Goal: Transaction & Acquisition: Book appointment/travel/reservation

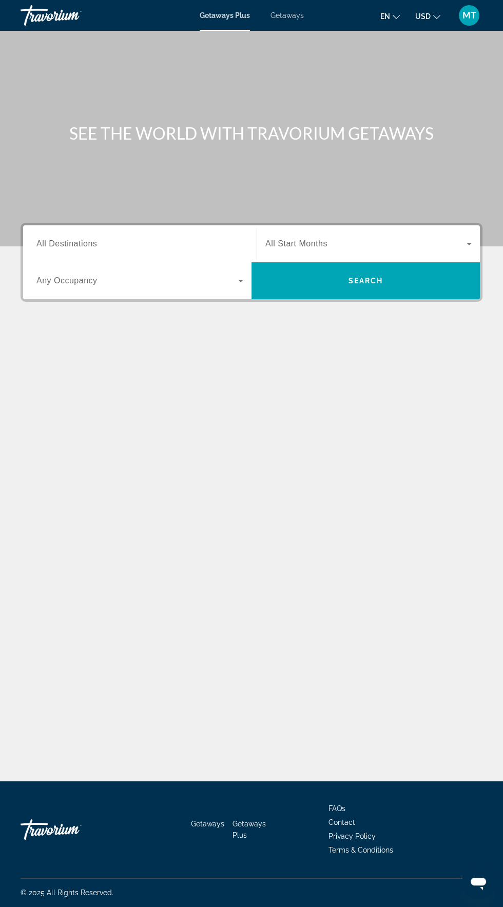
click at [291, 25] on div "Getaways Plus Getaways en English Español Français Italiano Português русский U…" at bounding box center [251, 15] width 503 height 27
click at [287, 13] on span "Getaways" at bounding box center [286, 15] width 33 height 8
click at [106, 242] on input "Destination All Destinations" at bounding box center [139, 244] width 207 height 12
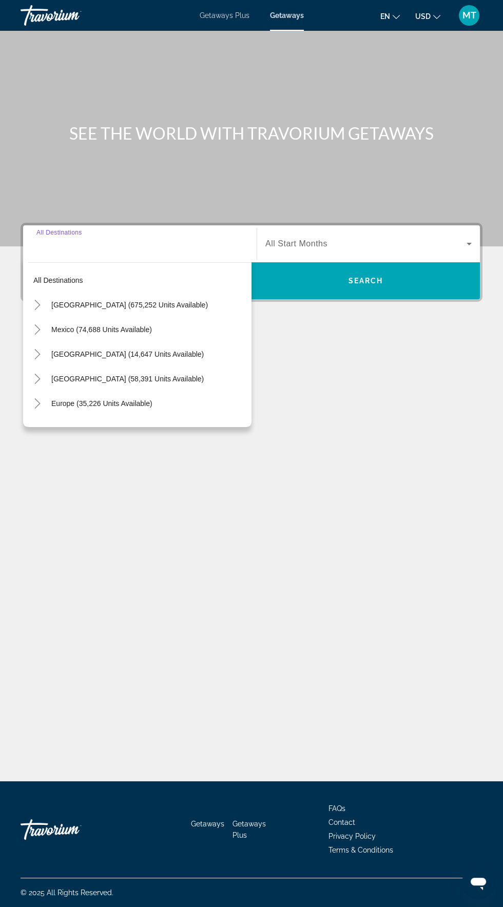
scroll to position [73, 0]
click at [146, 293] on span "Search widget" at bounding box center [148, 305] width 205 height 25
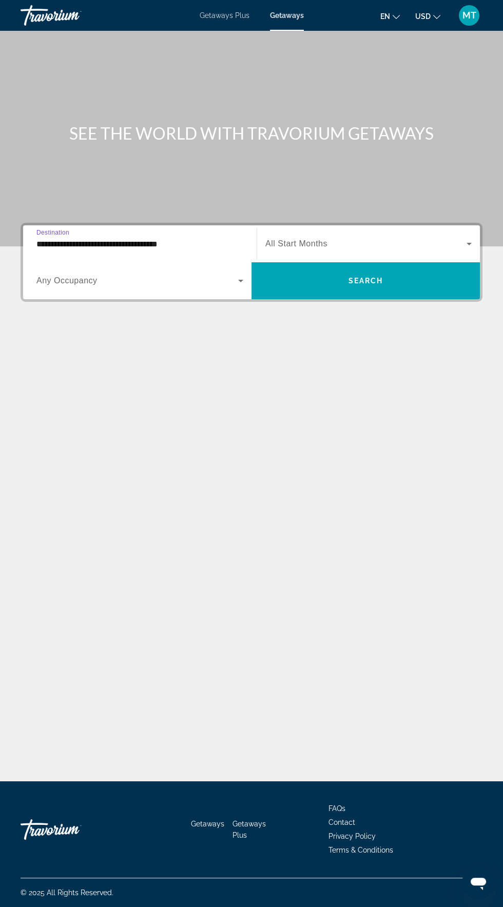
click at [139, 275] on span "Search widget" at bounding box center [137, 281] width 202 height 12
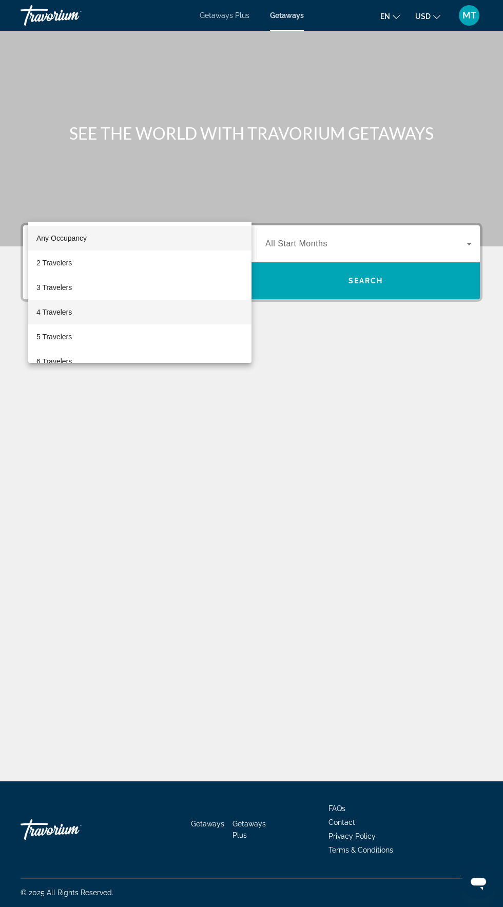
click at [82, 313] on mat-option "4 Travelers" at bounding box center [139, 312] width 223 height 25
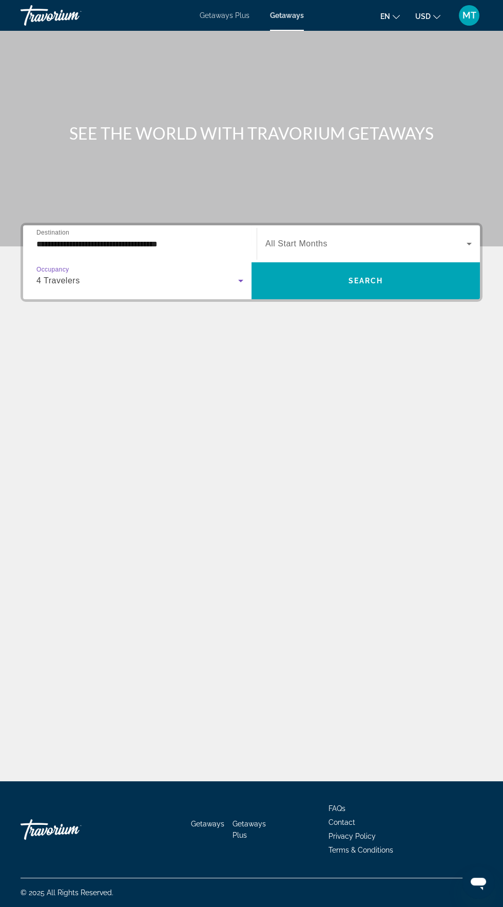
click at [180, 238] on input "**********" at bounding box center [139, 244] width 207 height 12
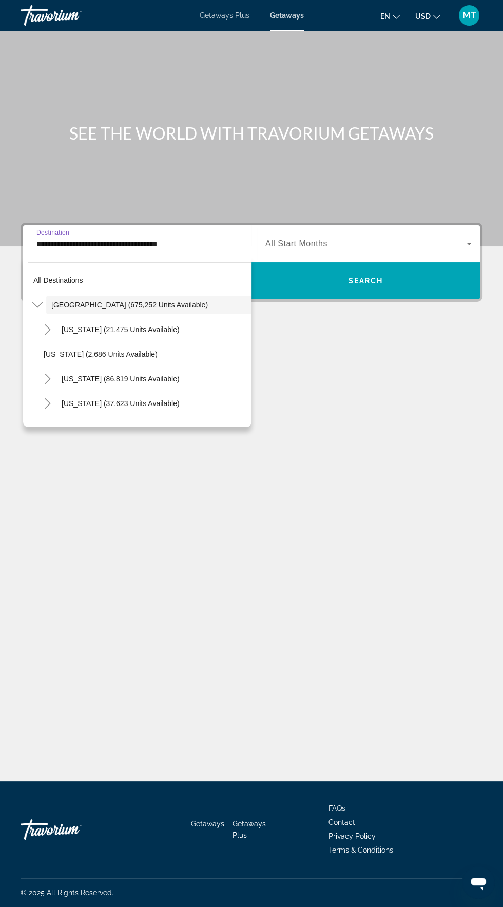
scroll to position [0, 0]
click at [335, 241] on span "Search widget" at bounding box center [365, 244] width 201 height 12
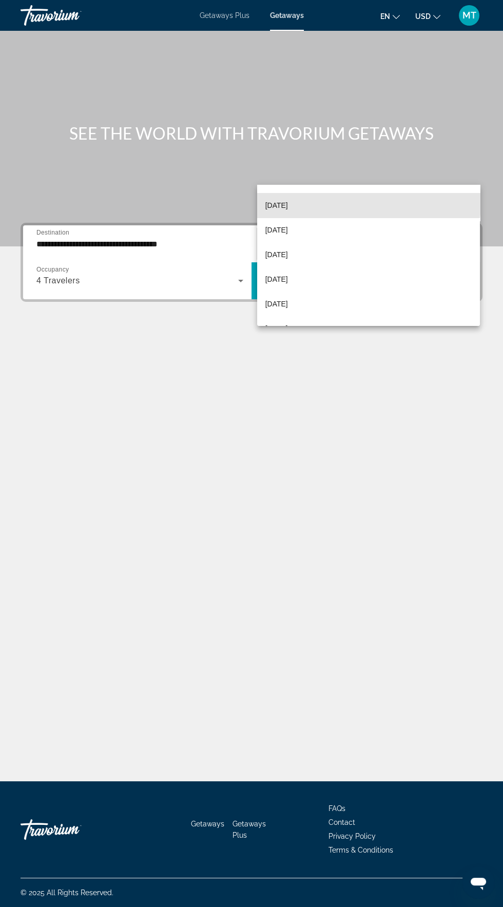
scroll to position [94, 0]
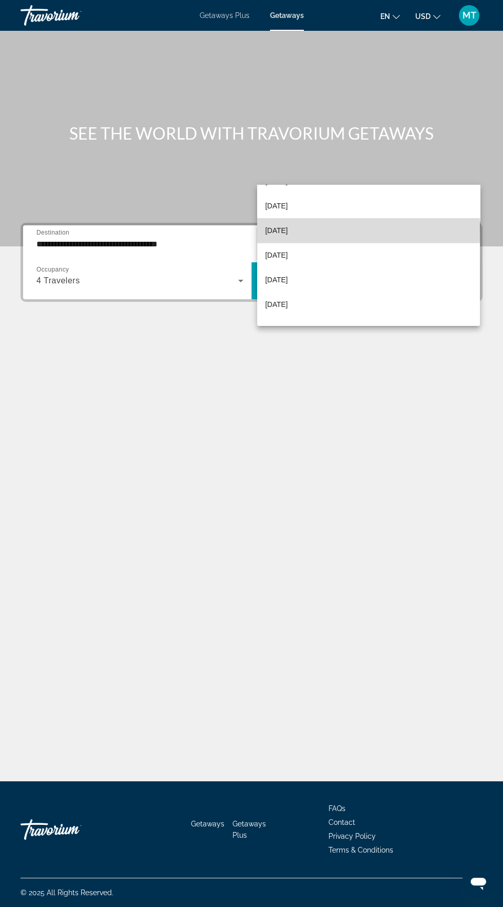
click at [288, 227] on span "[DATE]" at bounding box center [276, 230] width 23 height 12
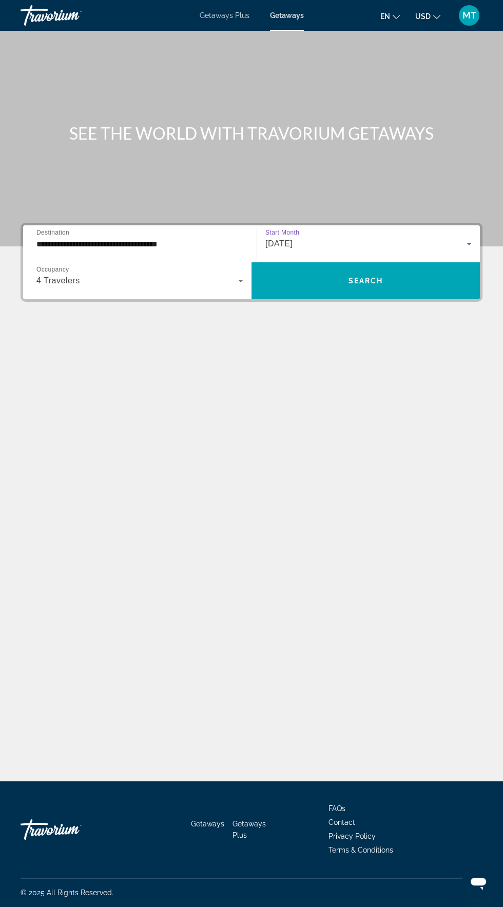
click at [339, 238] on div "[DATE]" at bounding box center [365, 244] width 201 height 12
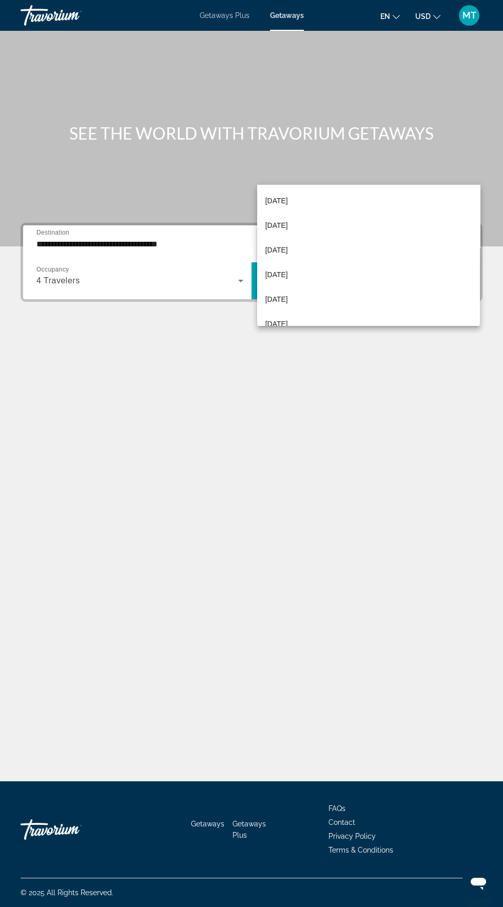
scroll to position [212, 0]
click at [288, 286] on span "[DATE]" at bounding box center [276, 285] width 23 height 12
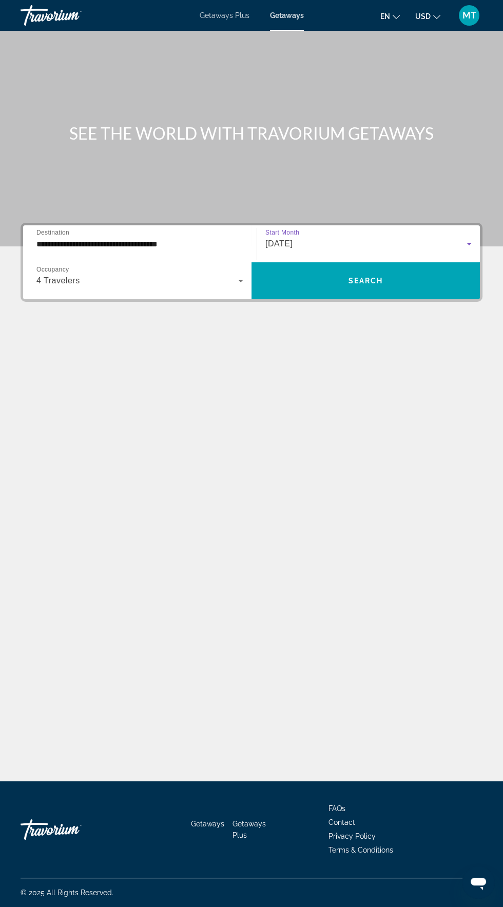
click at [172, 238] on input "**********" at bounding box center [139, 244] width 207 height 12
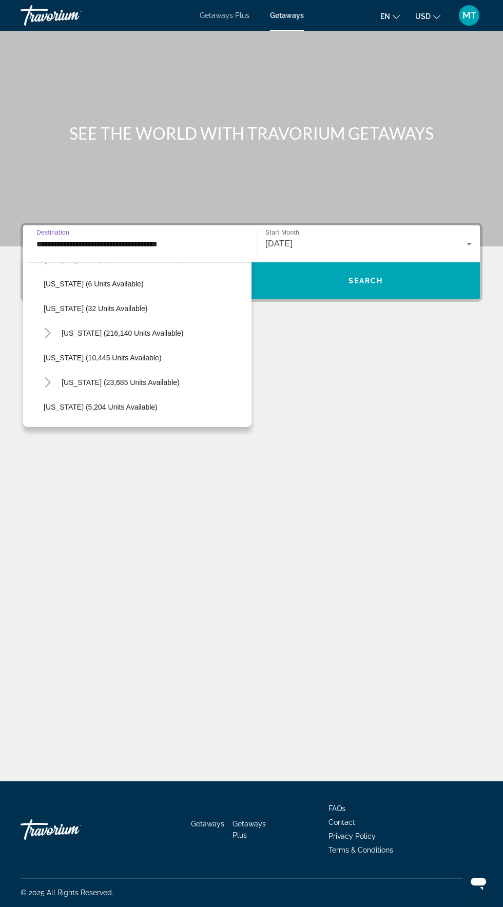
scroll to position [145, 0]
click at [170, 330] on span "Search widget" at bounding box center [153, 332] width 195 height 25
type input "**********"
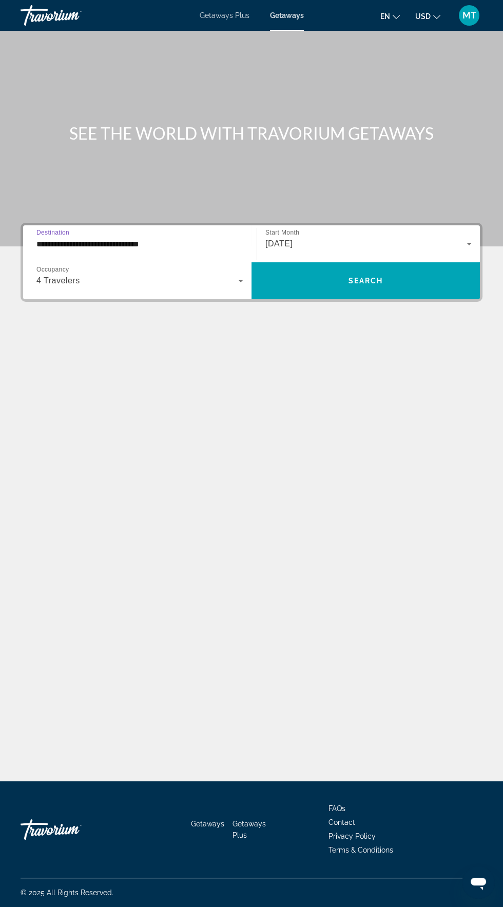
scroll to position [73, 0]
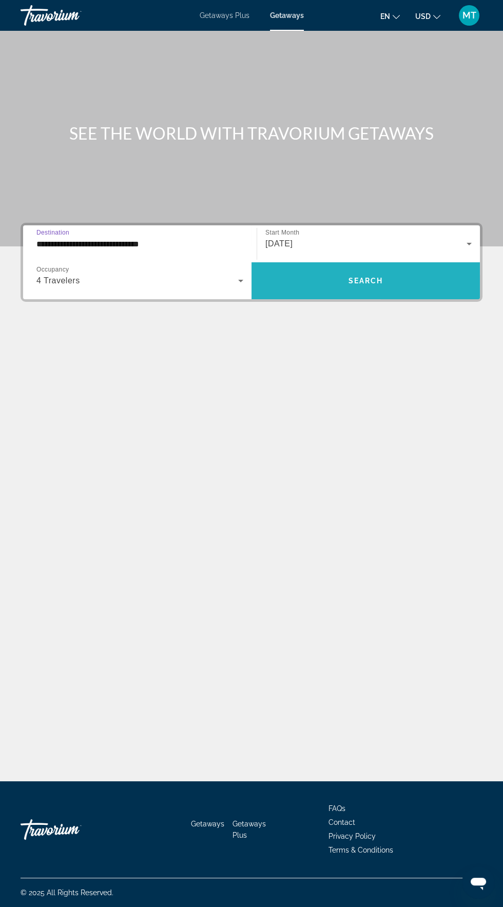
click at [384, 268] on span "Search widget" at bounding box center [365, 280] width 228 height 25
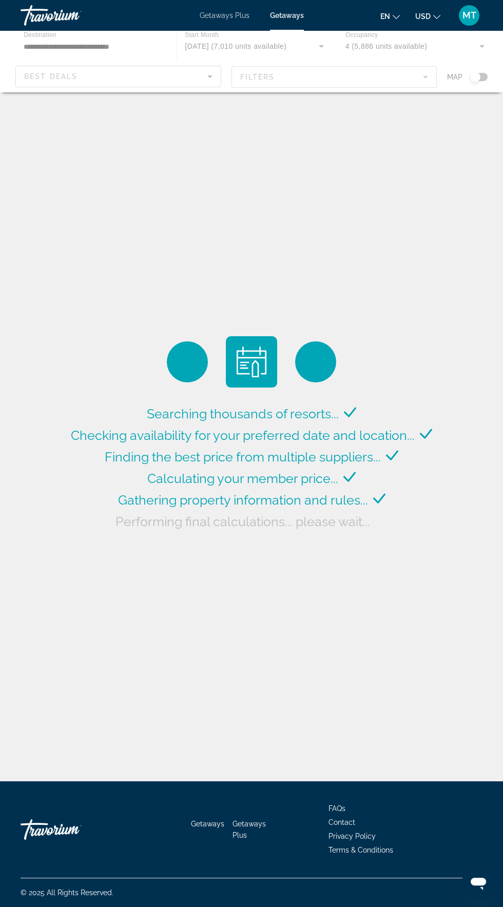
click at [483, 77] on div "Main content" at bounding box center [251, 62] width 503 height 62
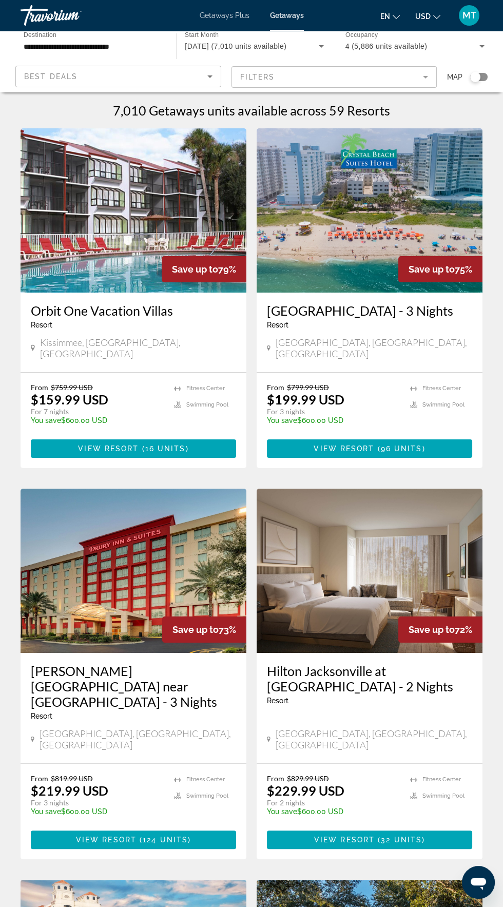
click at [485, 80] on div "Search widget" at bounding box center [478, 77] width 17 height 8
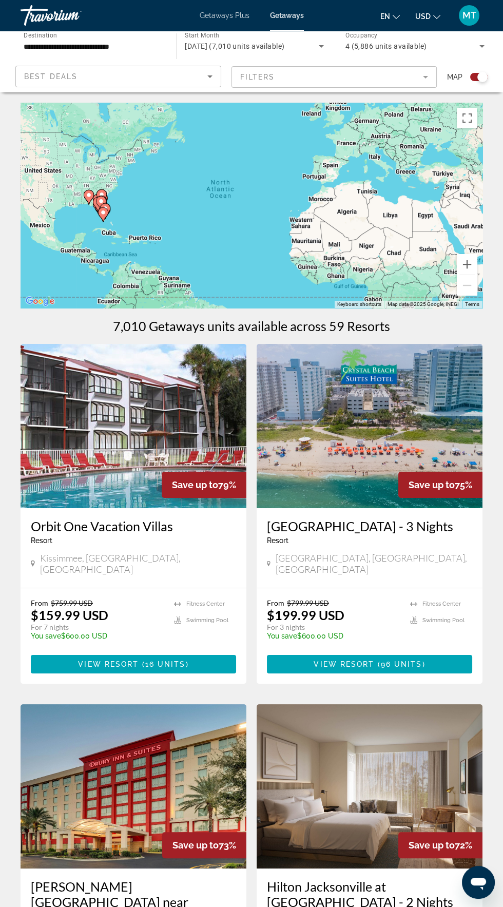
click at [396, 72] on mat-form-field "Filters" at bounding box center [334, 77] width 206 height 22
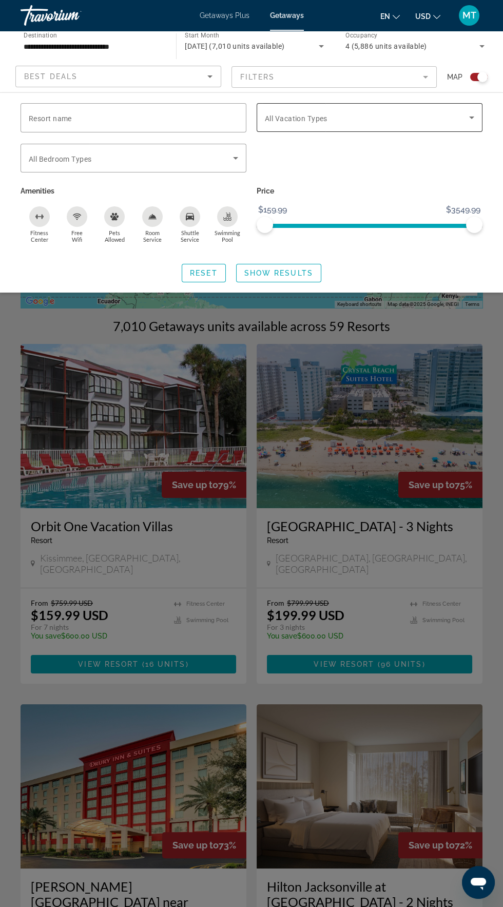
click at [364, 115] on span "Search widget" at bounding box center [367, 117] width 204 height 12
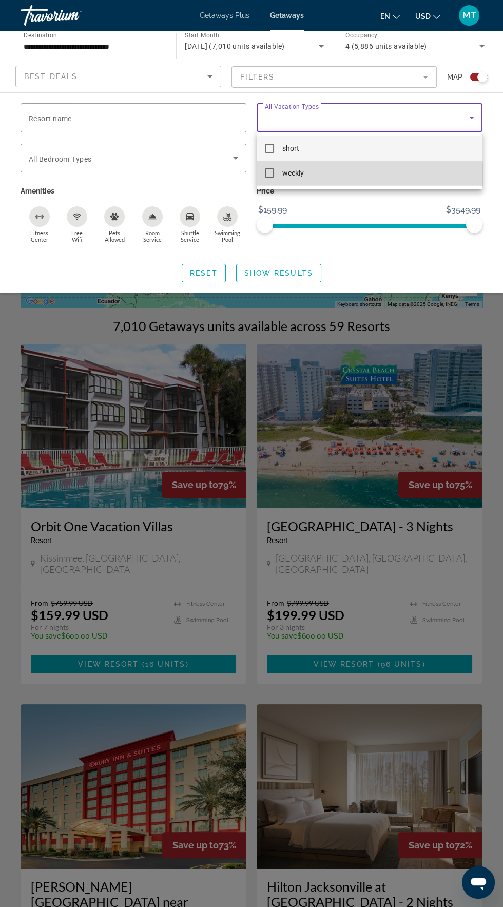
click at [325, 177] on mat-option "weekly" at bounding box center [370, 173] width 226 height 25
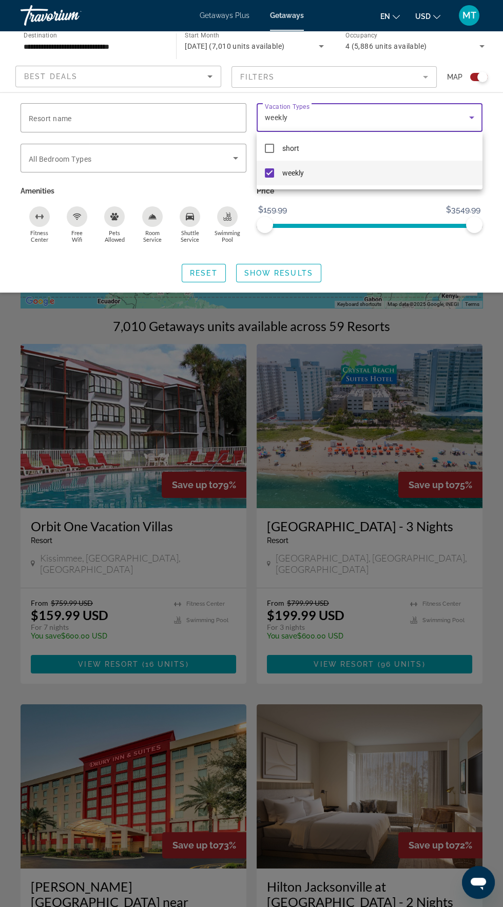
click at [286, 269] on div at bounding box center [251, 453] width 503 height 907
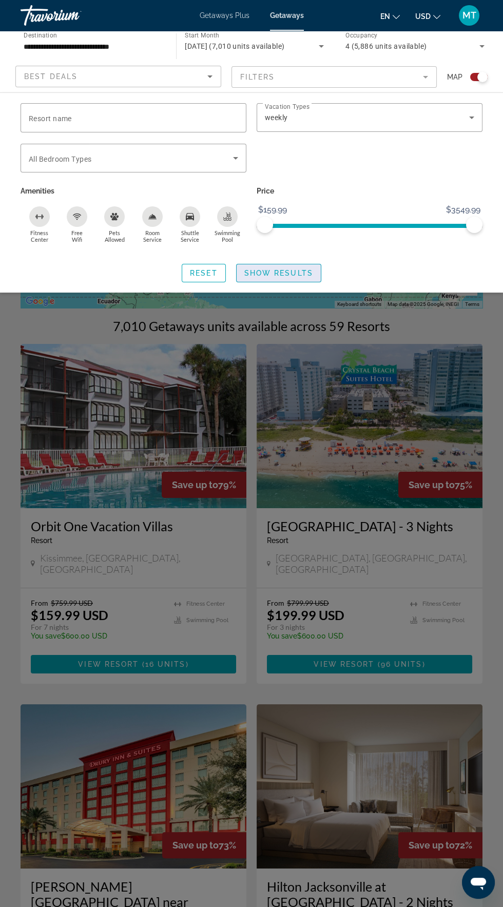
click at [299, 281] on span "Search widget" at bounding box center [279, 273] width 84 height 25
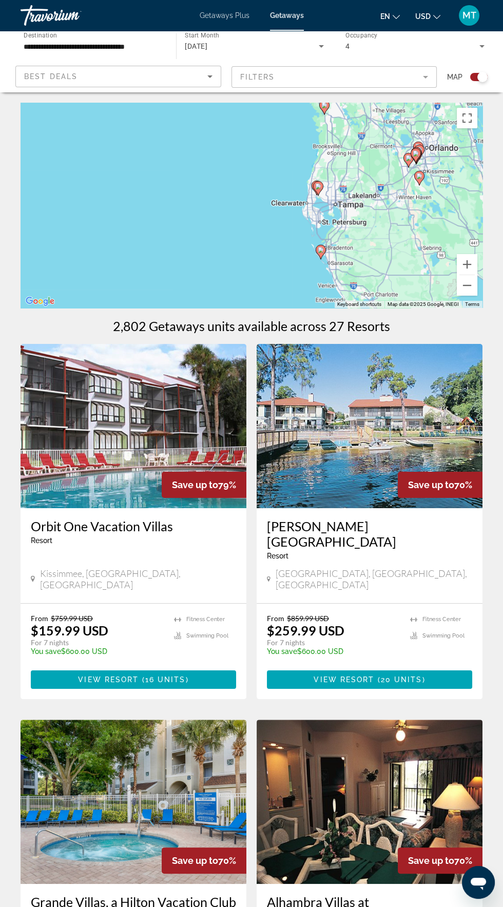
click at [328, 256] on div "To activate drag with keyboard, press Alt + Enter. Once in keyboard drag state,…" at bounding box center [252, 205] width 462 height 205
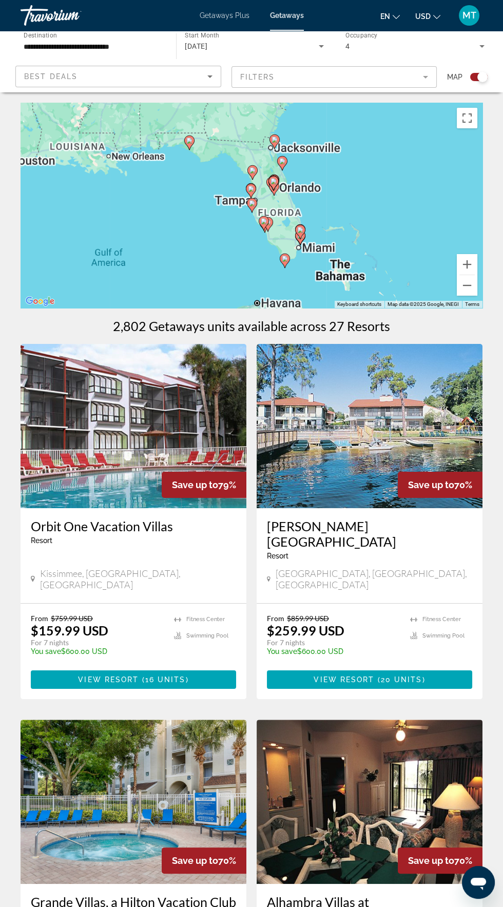
click at [255, 196] on gmp-advanced-marker "Main content" at bounding box center [251, 190] width 10 height 15
type input "**********"
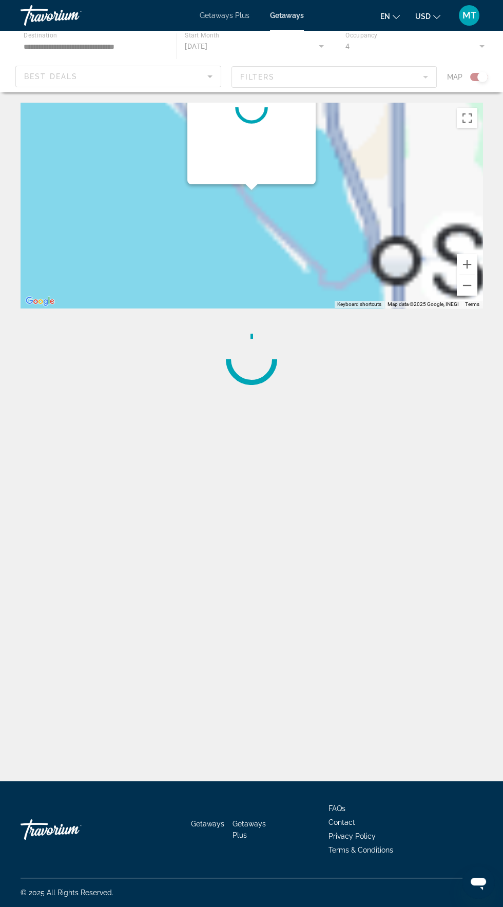
click at [264, 244] on div "Main content" at bounding box center [252, 205] width 462 height 205
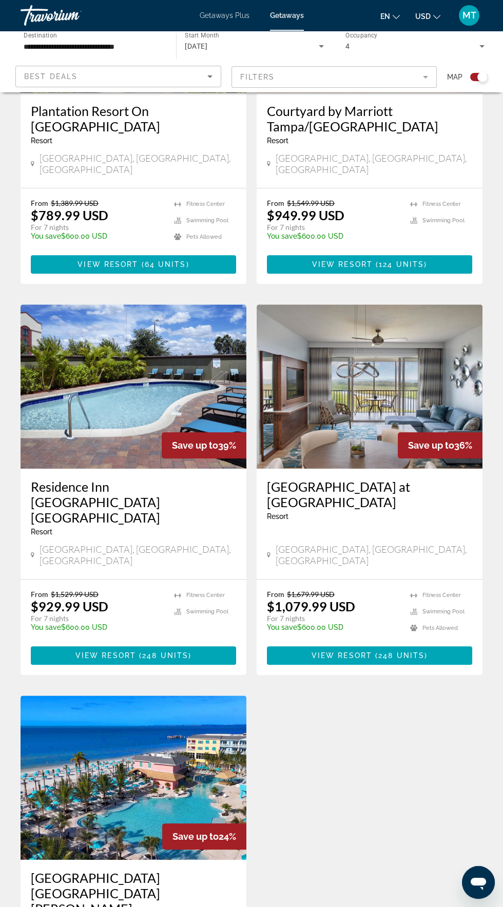
scroll to position [816, 0]
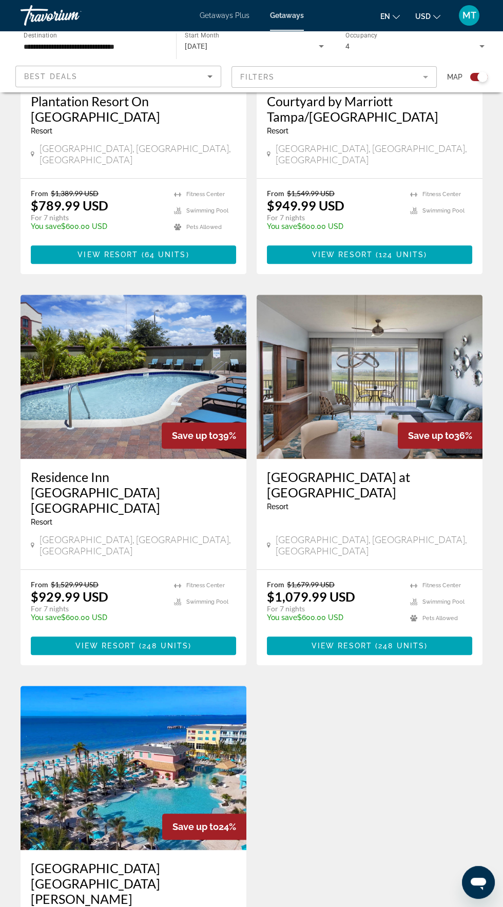
click at [140, 860] on h3 "[GEOGRAPHIC_DATA] [GEOGRAPHIC_DATA][PERSON_NAME]" at bounding box center [133, 883] width 205 height 46
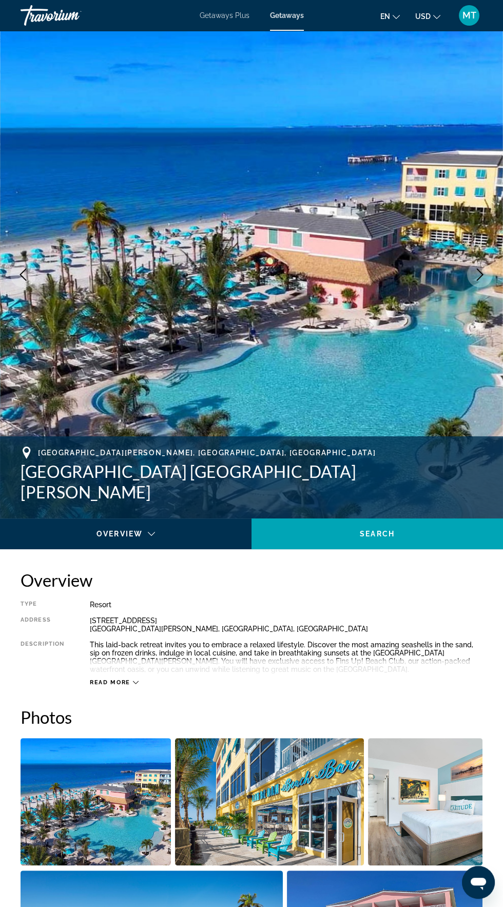
click at [480, 286] on button "Next image" at bounding box center [480, 275] width 26 height 26
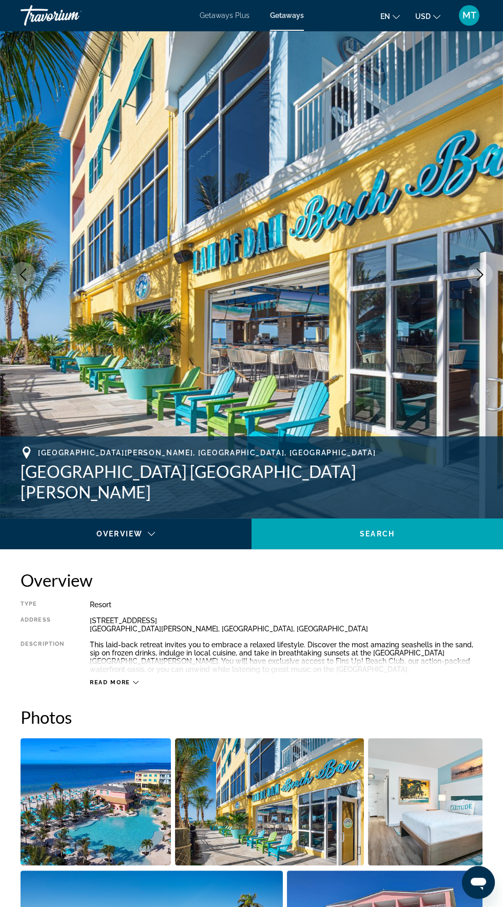
click at [474, 283] on button "Next image" at bounding box center [480, 275] width 26 height 26
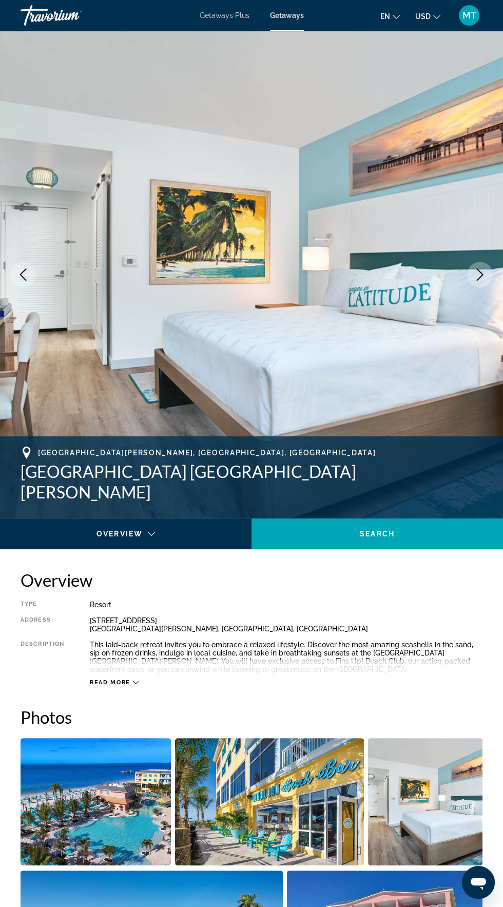
click at [470, 273] on button "Next image" at bounding box center [480, 275] width 26 height 26
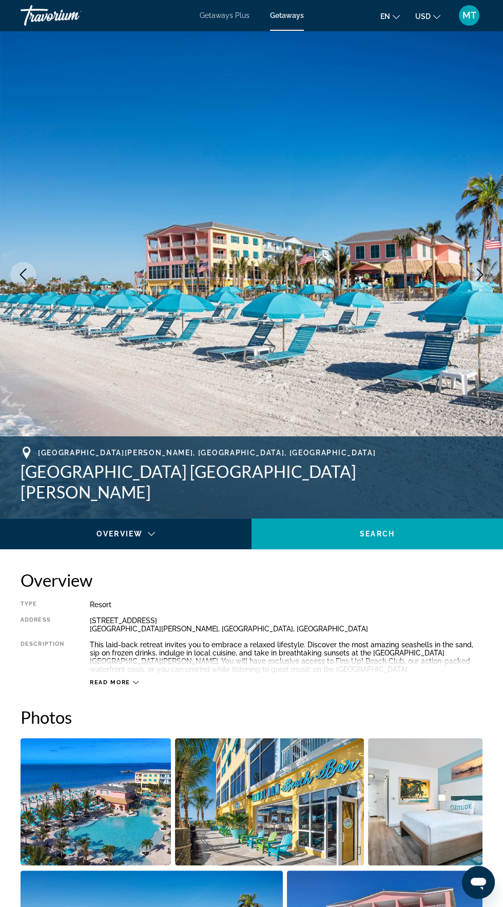
click at [477, 283] on button "Next image" at bounding box center [480, 275] width 26 height 26
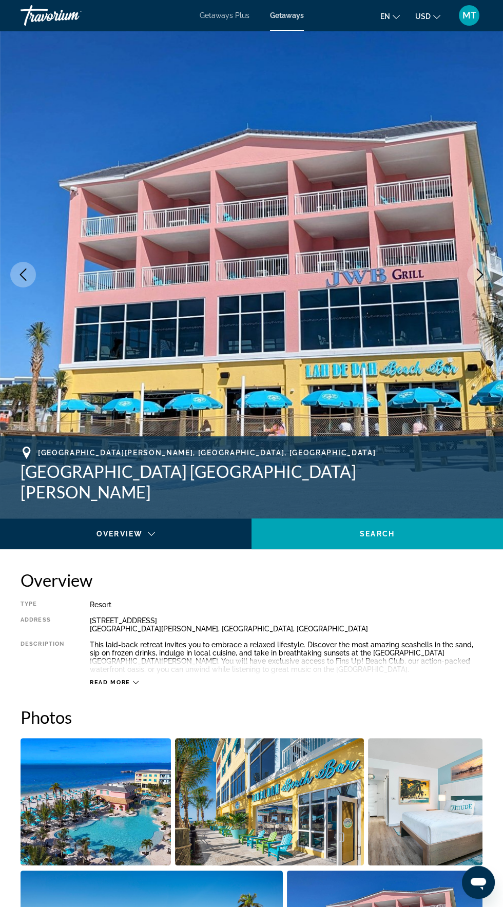
click at [474, 287] on img "Main content" at bounding box center [251, 275] width 503 height 488
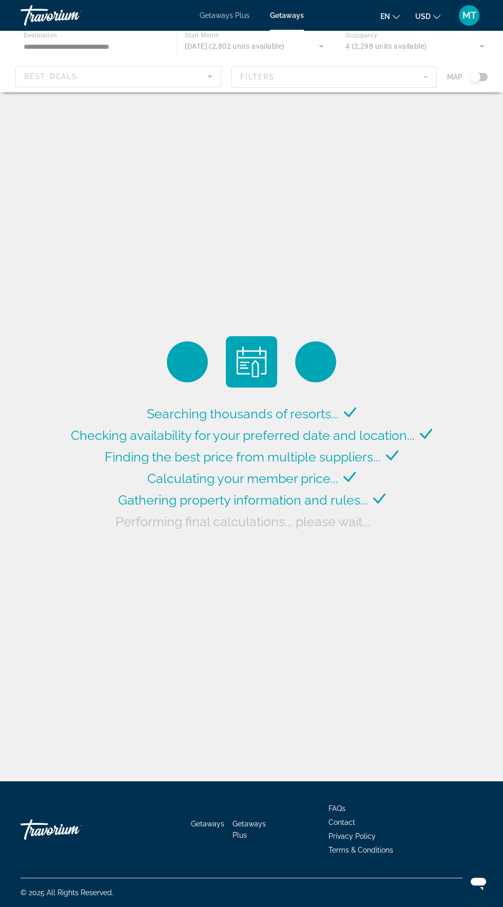
click at [484, 73] on div "Main content" at bounding box center [251, 62] width 503 height 62
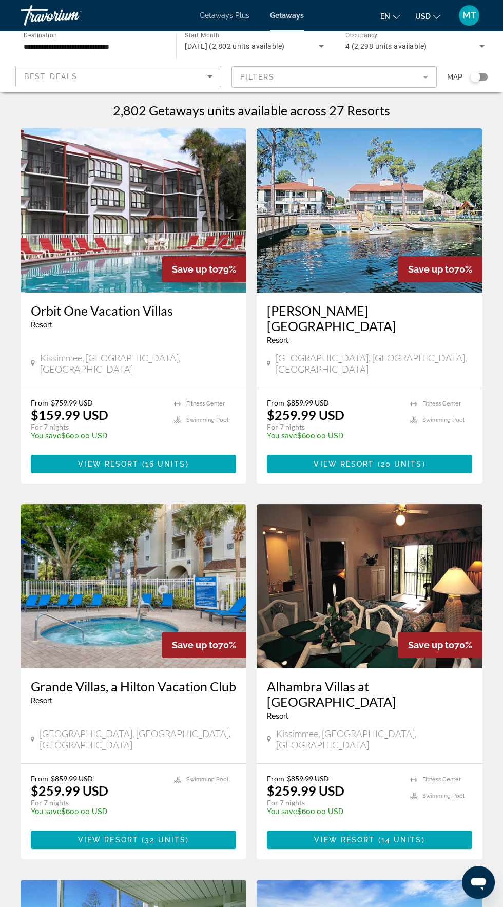
click at [321, 46] on icon "Search widget" at bounding box center [321, 46] width 5 height 3
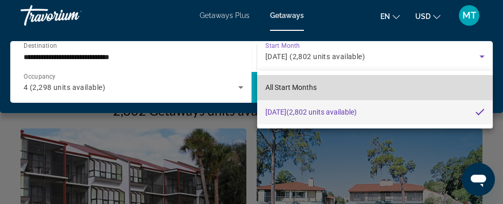
click at [408, 85] on mat-option "All Start Months" at bounding box center [375, 87] width 236 height 25
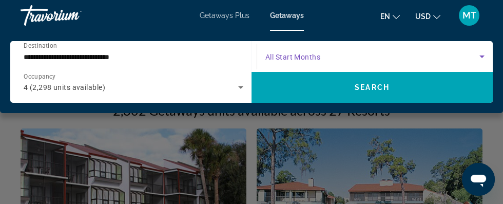
click at [481, 56] on icon "Search widget" at bounding box center [481, 56] width 5 height 3
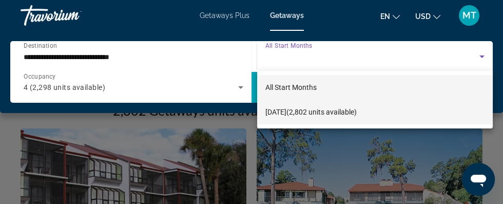
click at [444, 109] on mat-option "[DATE] (2,802 units available)" at bounding box center [375, 112] width 236 height 25
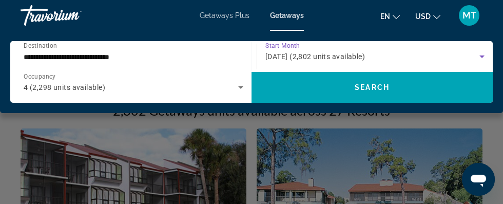
click at [481, 56] on icon "Search widget" at bounding box center [481, 56] width 5 height 3
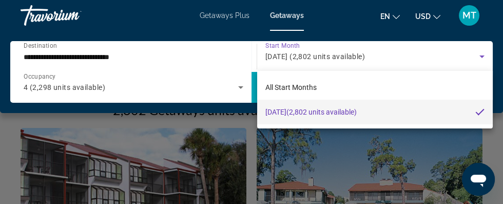
scroll to position [3, 0]
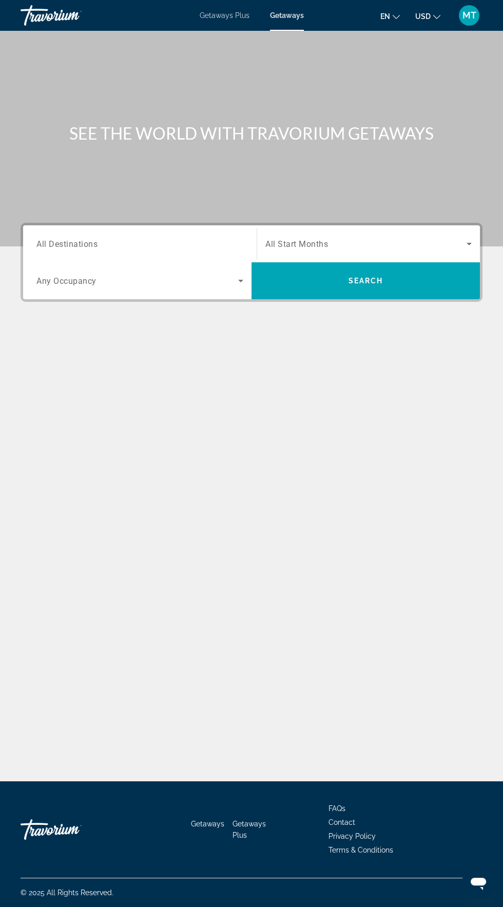
click at [162, 244] on input "Destination All Destinations" at bounding box center [139, 244] width 207 height 12
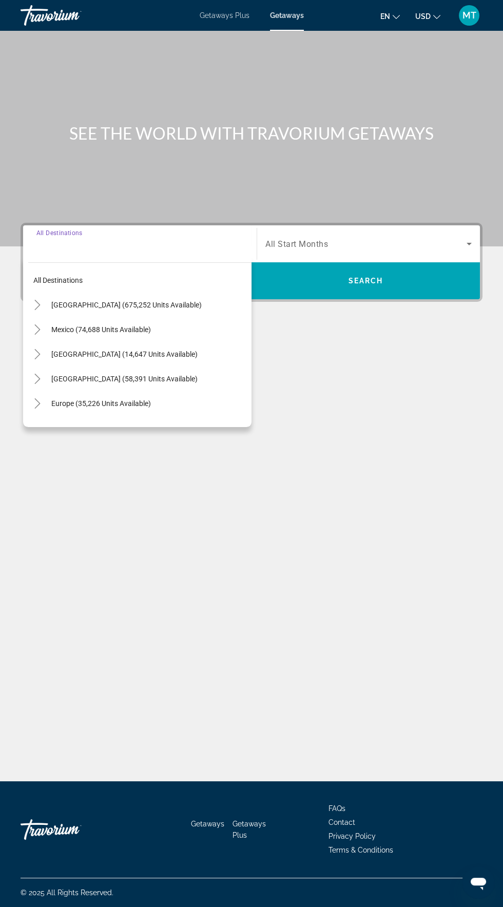
scroll to position [73, 0]
click at [162, 301] on span "[GEOGRAPHIC_DATA] (675,252 units available)" at bounding box center [126, 305] width 150 height 8
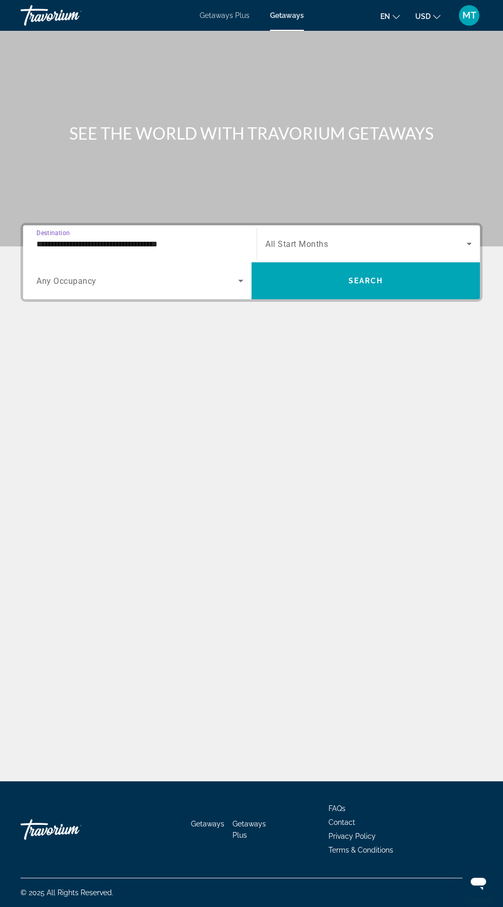
click at [188, 275] on span "Search widget" at bounding box center [137, 281] width 202 height 12
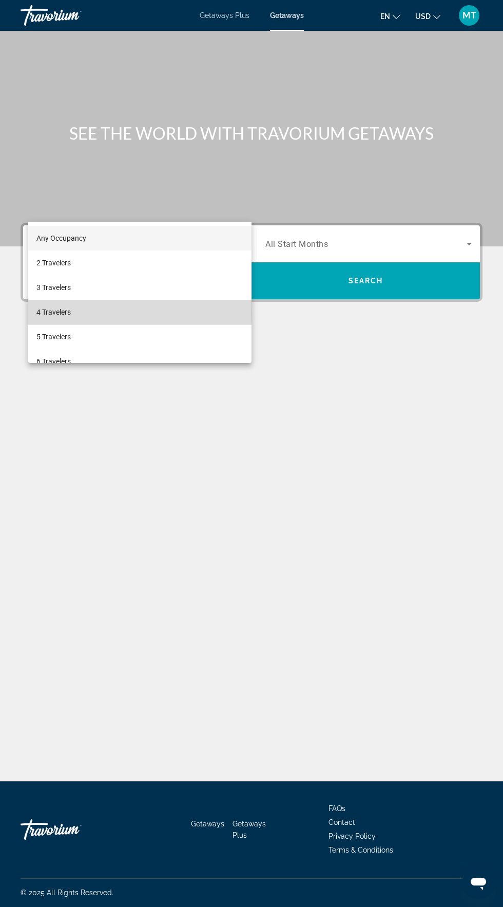
click at [80, 313] on mat-option "4 Travelers" at bounding box center [139, 312] width 223 height 25
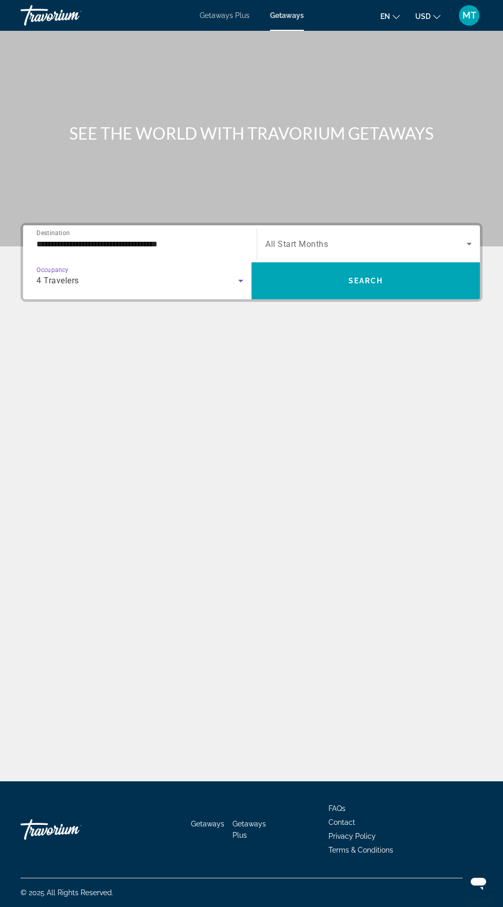
click at [371, 238] on span "Search widget" at bounding box center [365, 244] width 201 height 12
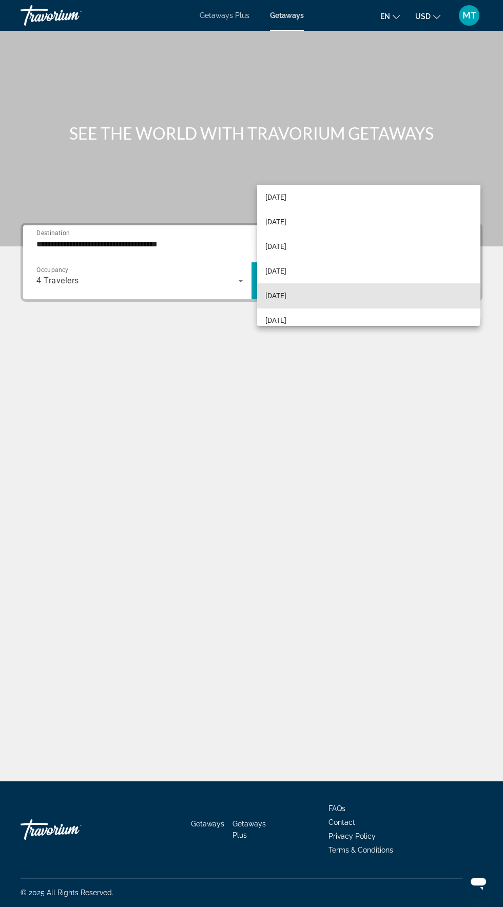
scroll to position [127, 0]
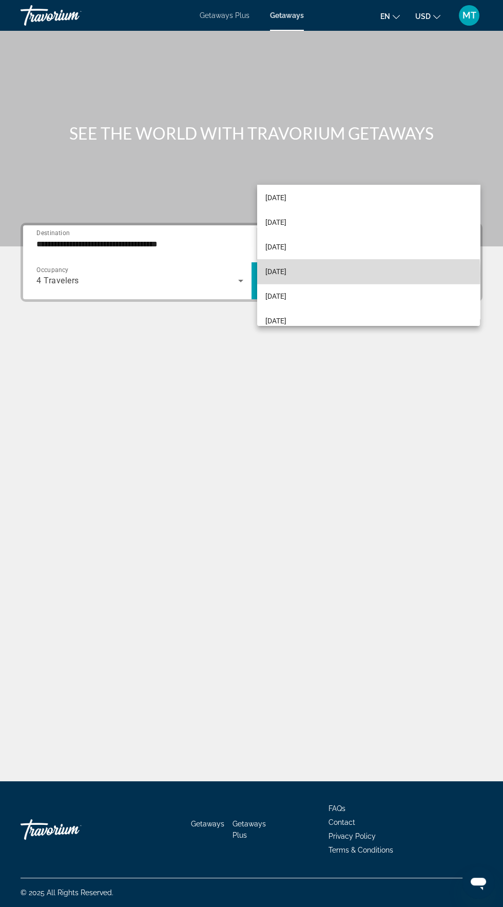
click at [286, 273] on span "[DATE]" at bounding box center [275, 271] width 21 height 12
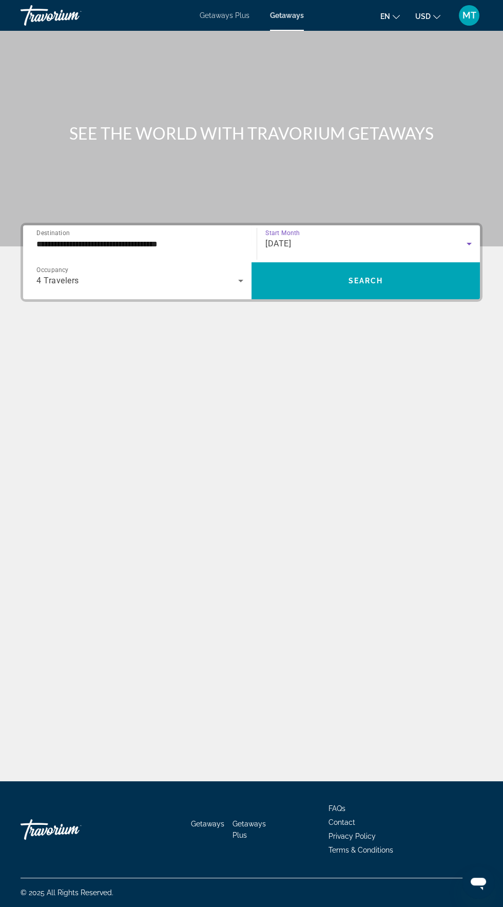
click at [181, 238] on input "**********" at bounding box center [139, 244] width 207 height 12
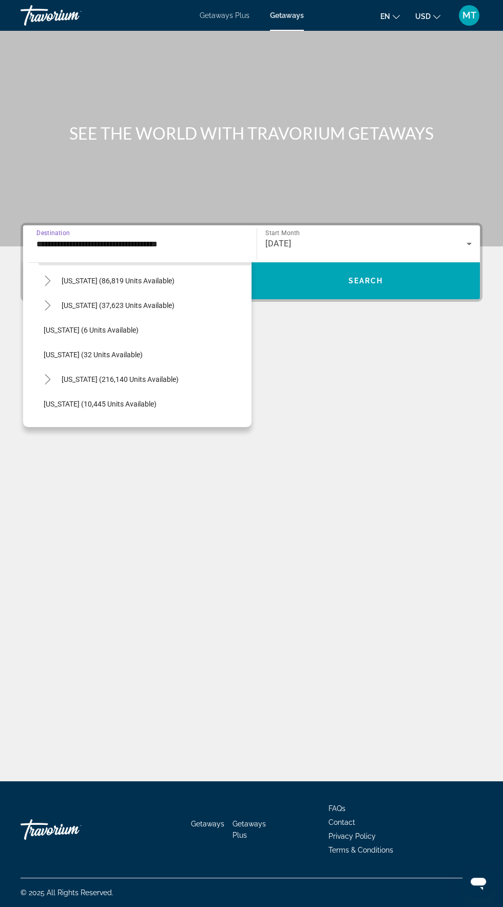
scroll to position [102, 0]
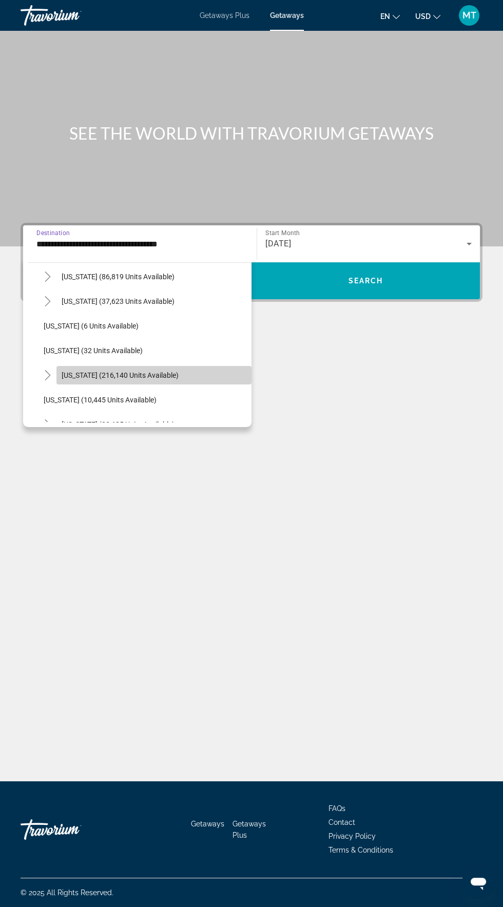
click at [162, 371] on span "[US_STATE] (216,140 units available)" at bounding box center [120, 375] width 117 height 8
type input "**********"
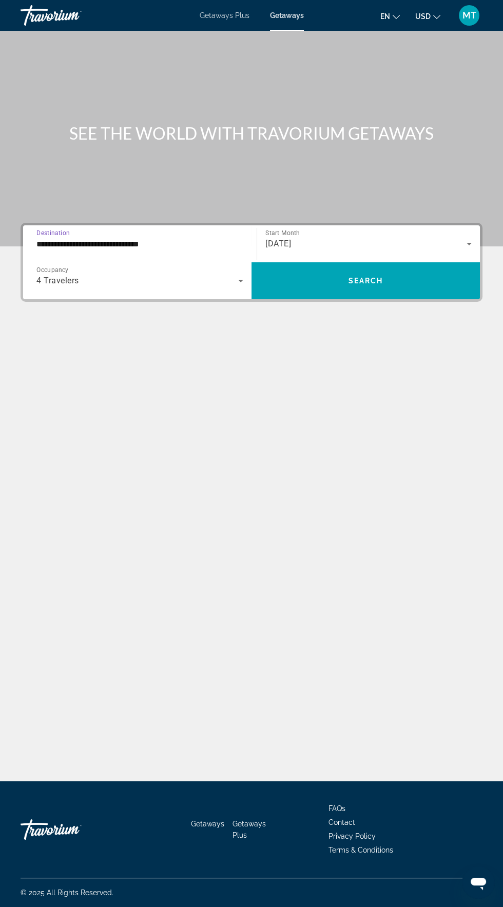
scroll to position [73, 0]
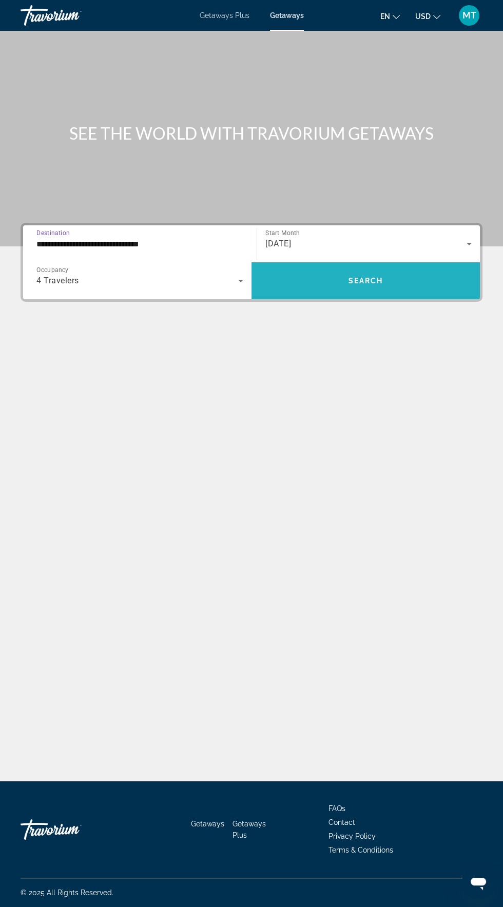
click at [367, 277] on span "Search" at bounding box center [366, 281] width 35 height 8
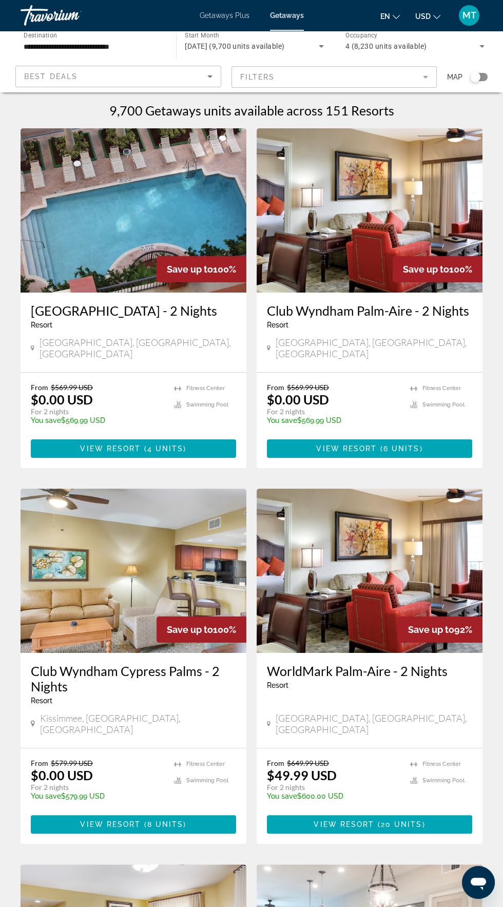
click at [485, 79] on div "Search widget" at bounding box center [478, 77] width 17 height 8
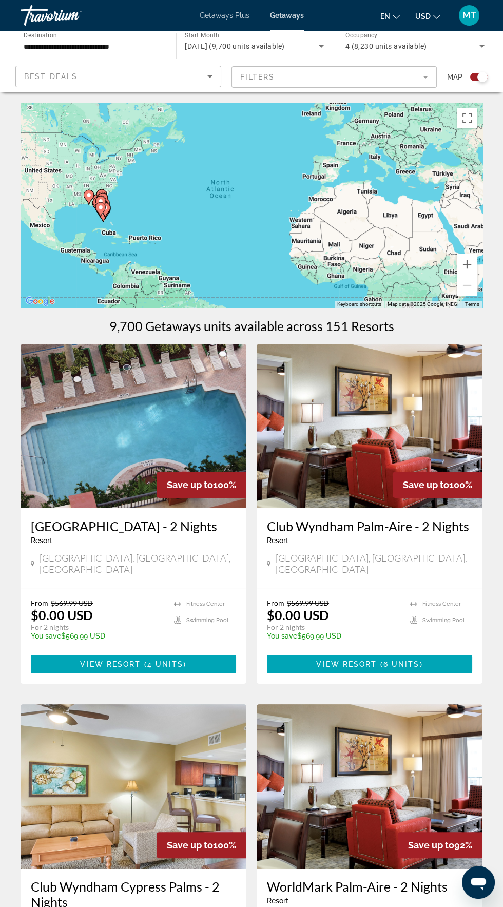
click at [409, 84] on mat-form-field "Filters" at bounding box center [334, 77] width 206 height 22
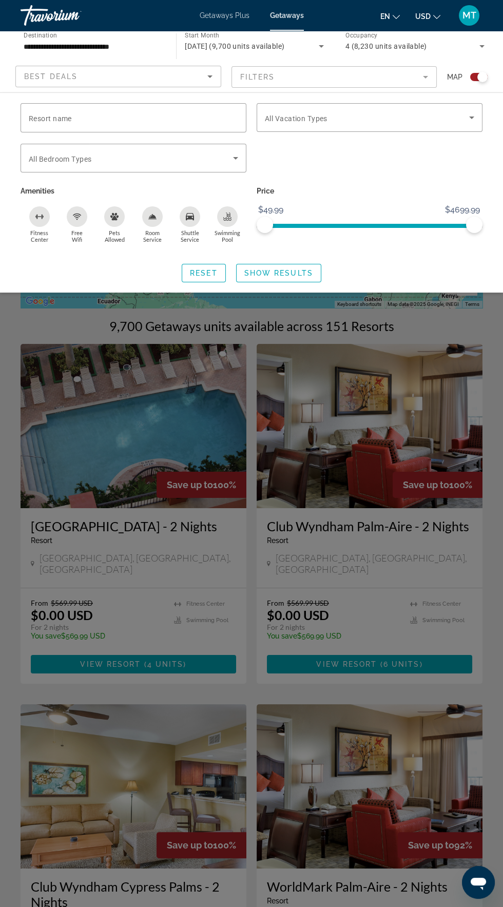
click at [421, 71] on mat-form-field "Filters" at bounding box center [334, 77] width 206 height 22
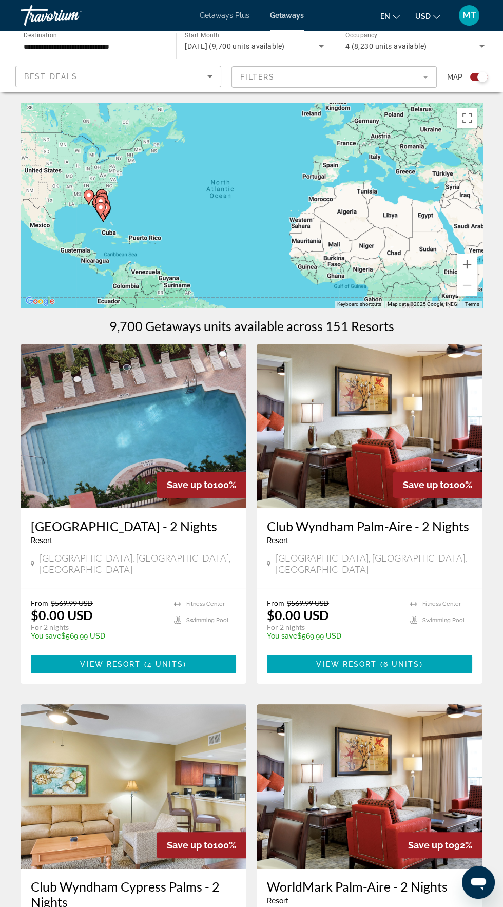
click at [417, 71] on mat-form-field "Filters" at bounding box center [334, 77] width 206 height 22
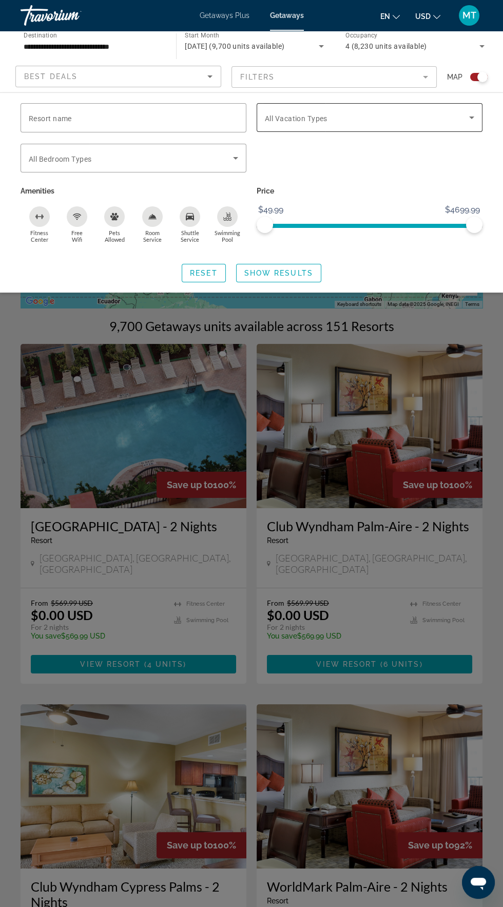
click at [451, 117] on span "Search widget" at bounding box center [367, 117] width 204 height 12
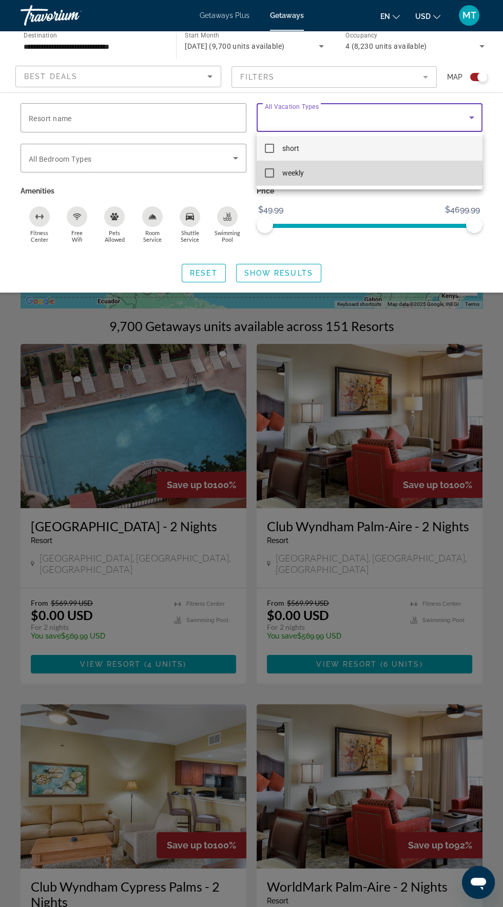
click at [337, 176] on mat-option "weekly" at bounding box center [370, 173] width 226 height 25
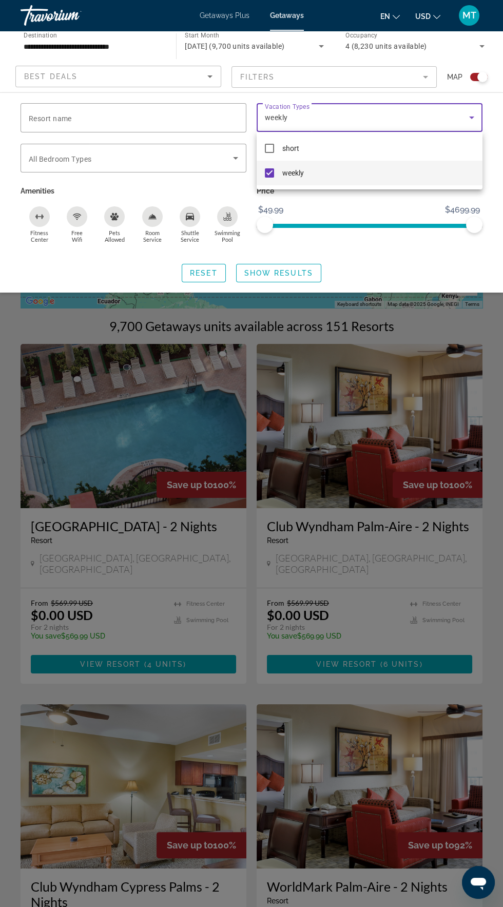
click at [285, 277] on div at bounding box center [251, 453] width 503 height 907
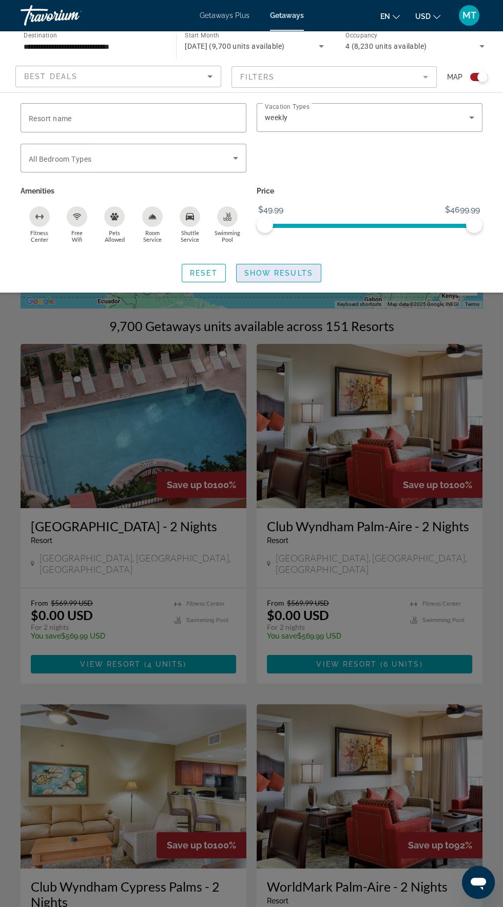
click at [292, 275] on span "Show Results" at bounding box center [278, 273] width 69 height 8
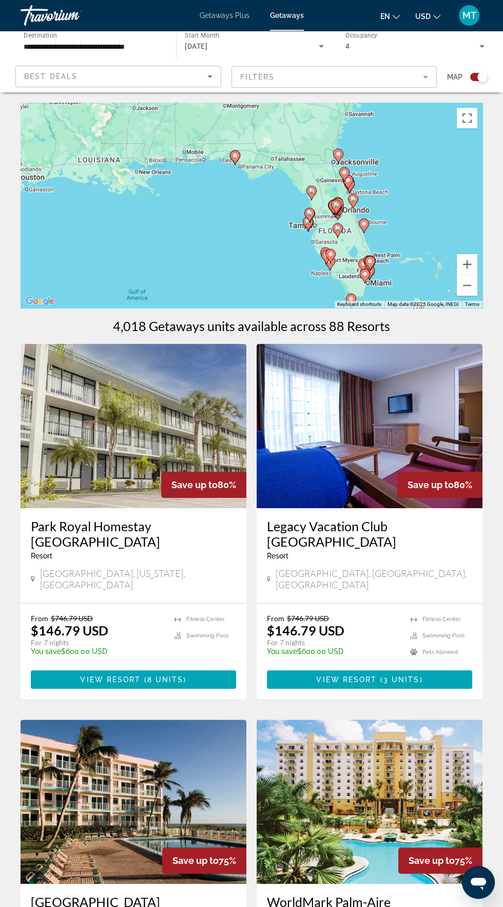
click at [235, 155] on div "To activate drag with keyboard, press Alt + Enter. Once in keyboard drag state,…" at bounding box center [252, 205] width 462 height 205
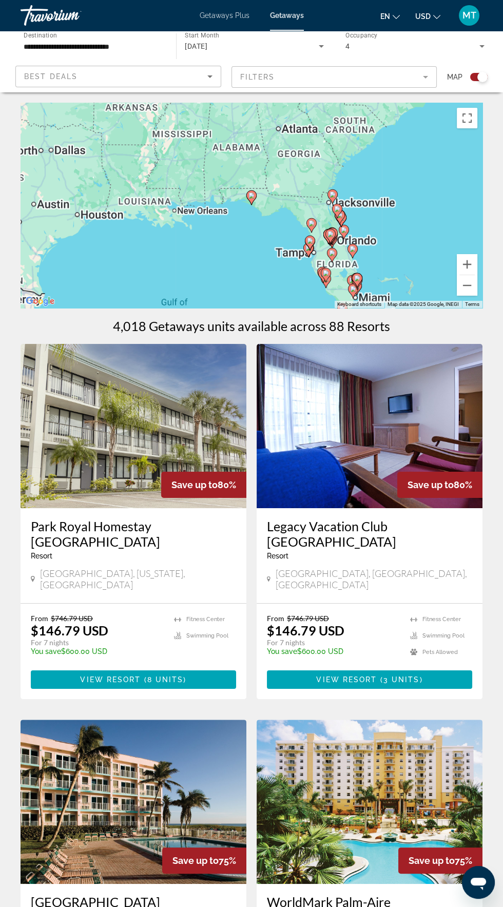
click at [251, 197] on image "Main content" at bounding box center [251, 195] width 6 height 6
type input "**********"
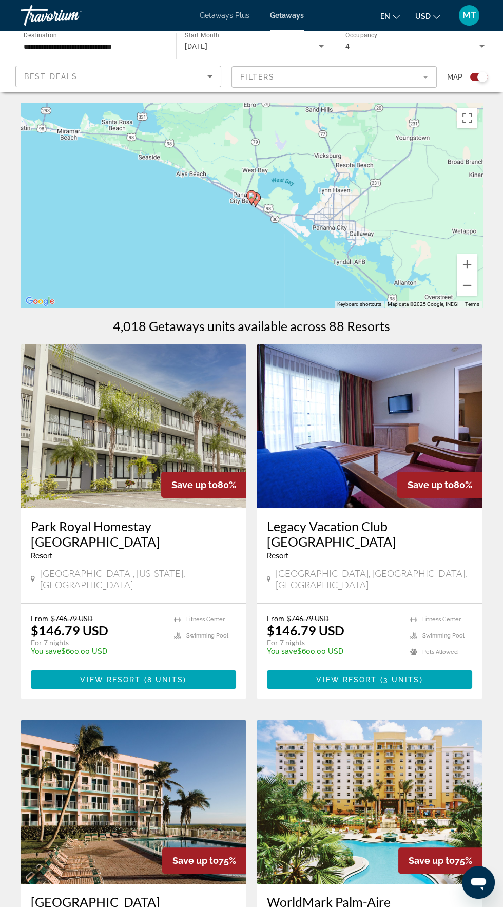
click at [260, 198] on div "To navigate, press the arrow keys. To activate drag with keyboard, press Alt + …" at bounding box center [252, 205] width 462 height 205
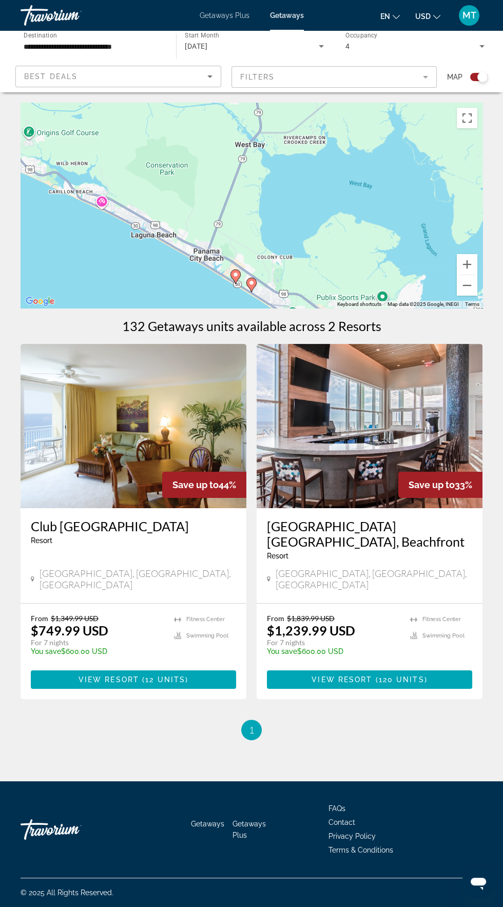
click at [156, 519] on h3 "Club [GEOGRAPHIC_DATA]" at bounding box center [133, 525] width 205 height 15
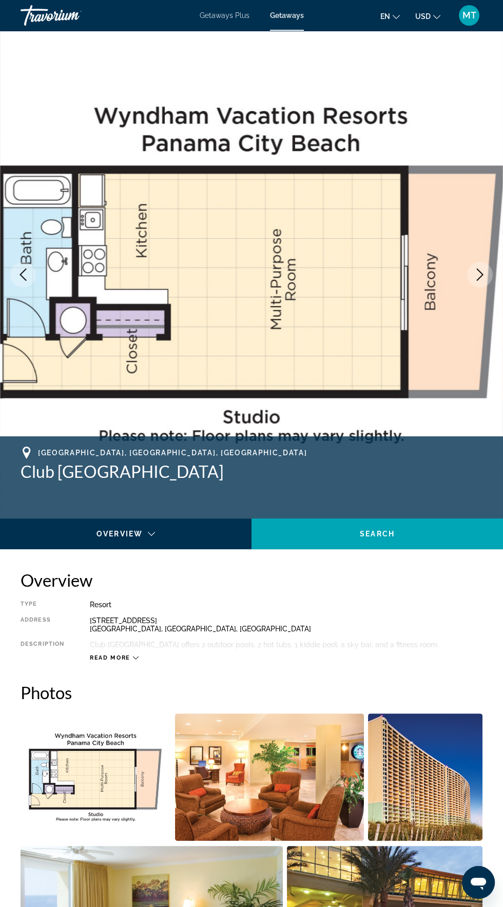
click at [480, 274] on icon "Next image" at bounding box center [480, 274] width 12 height 12
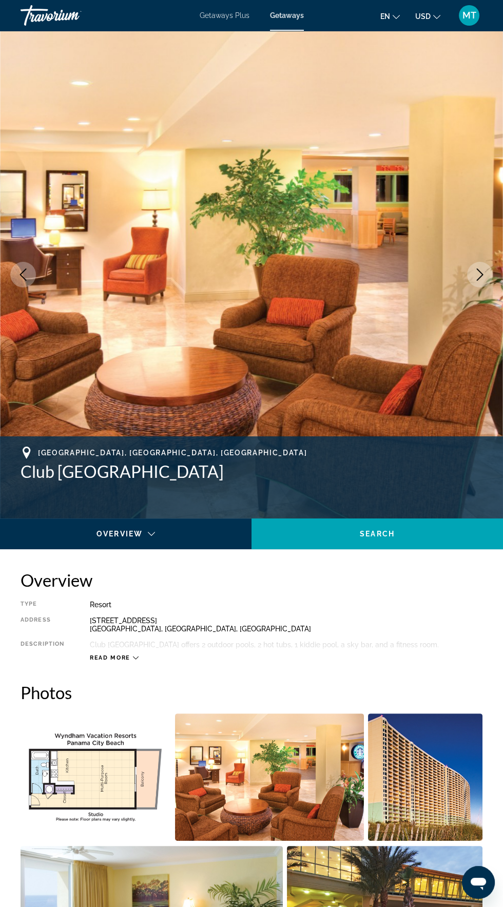
click at [33, 277] on button "Previous image" at bounding box center [23, 275] width 26 height 26
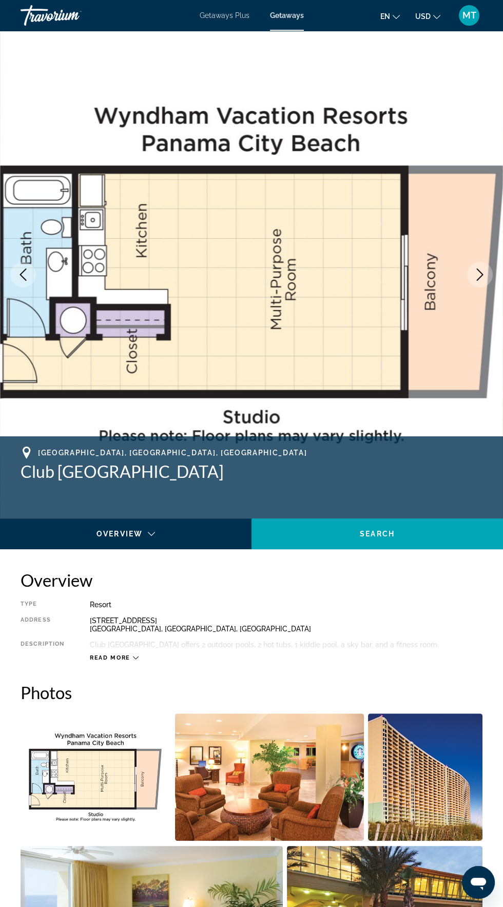
click at [493, 278] on img "Main content" at bounding box center [251, 275] width 503 height 488
click at [476, 270] on icon "Next image" at bounding box center [480, 274] width 12 height 12
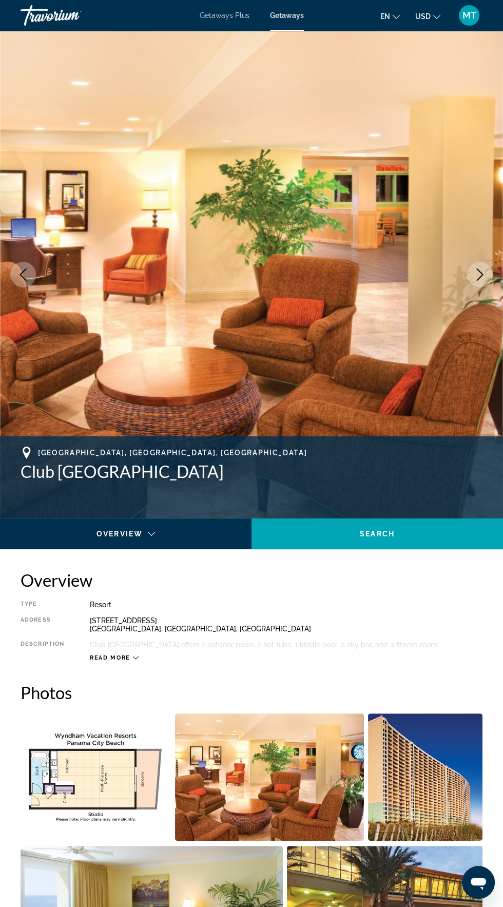
click at [489, 267] on button "Next image" at bounding box center [480, 275] width 26 height 26
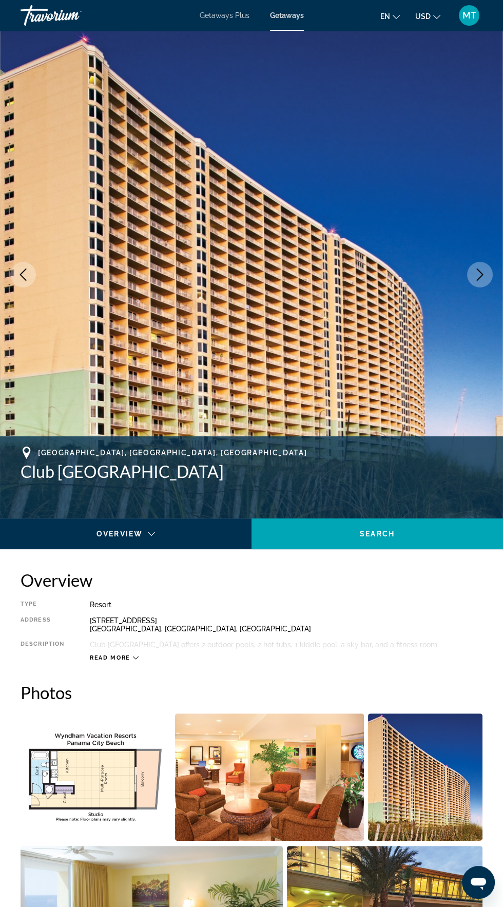
click at [481, 272] on icon "Next image" at bounding box center [480, 274] width 12 height 12
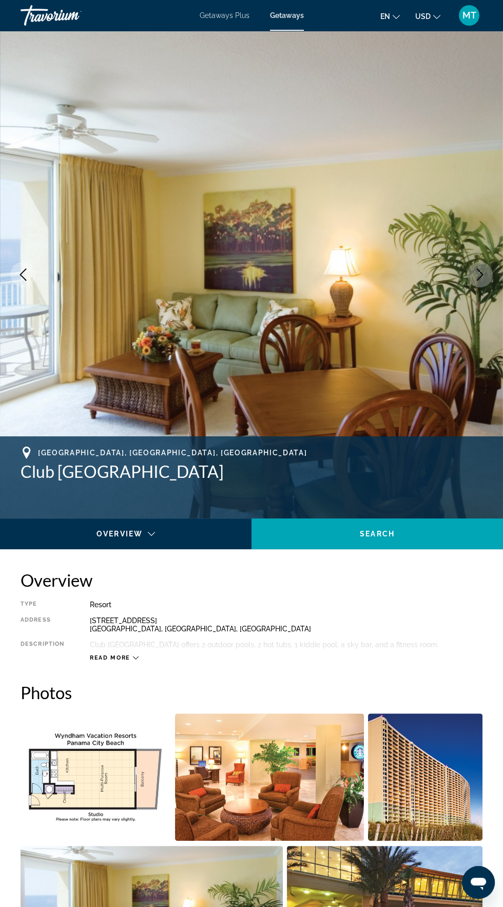
click at [482, 276] on icon "Next image" at bounding box center [480, 274] width 7 height 12
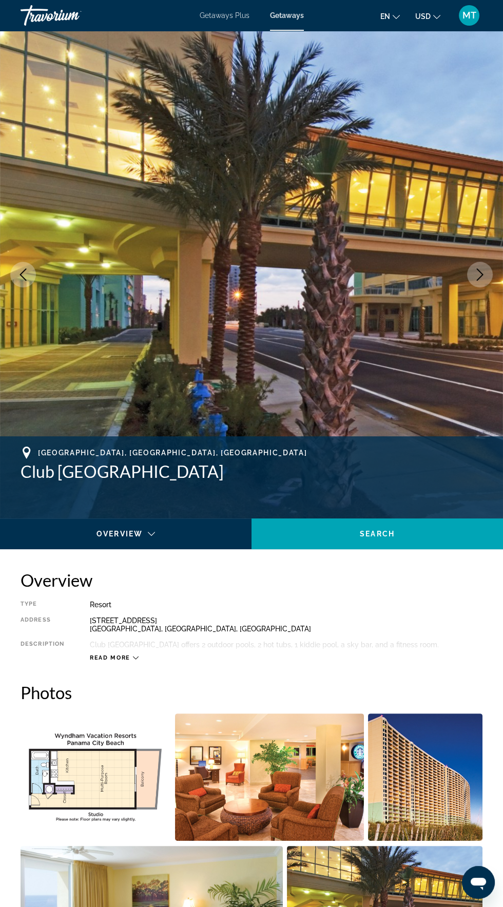
click at [483, 273] on icon "Next image" at bounding box center [480, 274] width 12 height 12
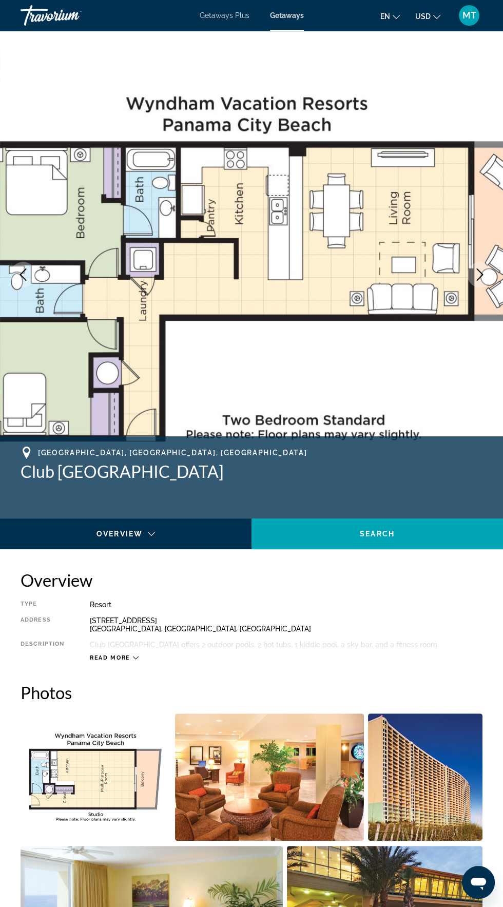
click at [488, 269] on button "Next image" at bounding box center [480, 275] width 26 height 26
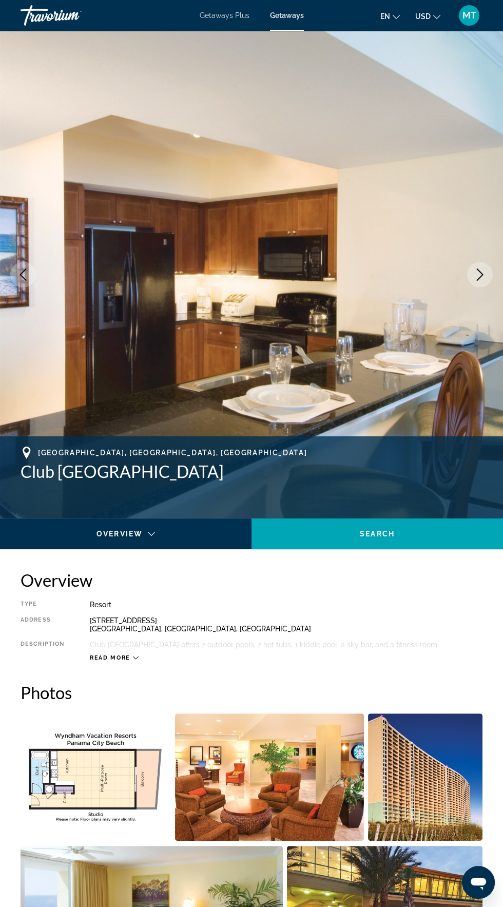
click at [479, 272] on icon "Next image" at bounding box center [480, 274] width 7 height 12
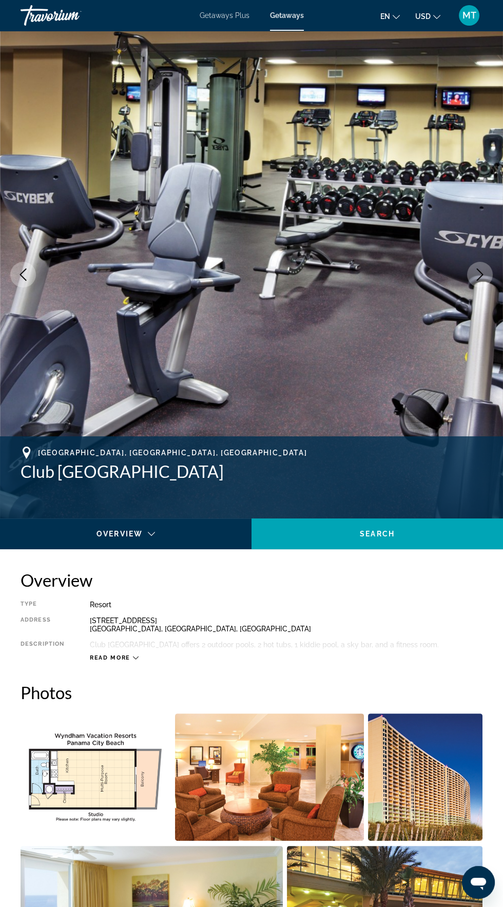
click at [482, 264] on button "Next image" at bounding box center [480, 275] width 26 height 26
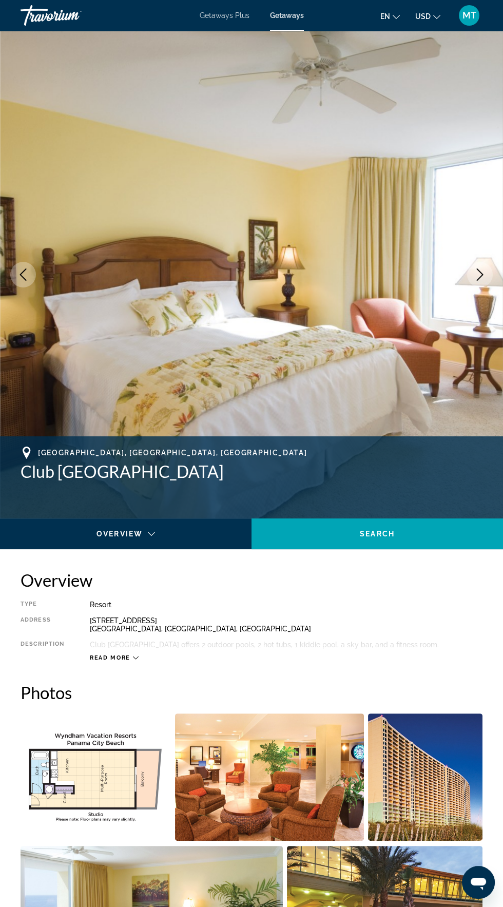
click at [483, 270] on icon "Next image" at bounding box center [480, 274] width 12 height 12
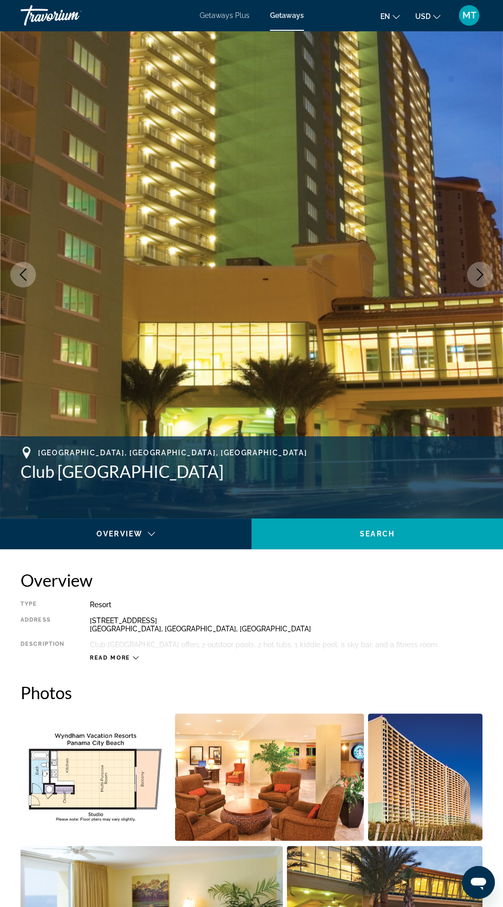
click at [482, 282] on button "Next image" at bounding box center [480, 275] width 26 height 26
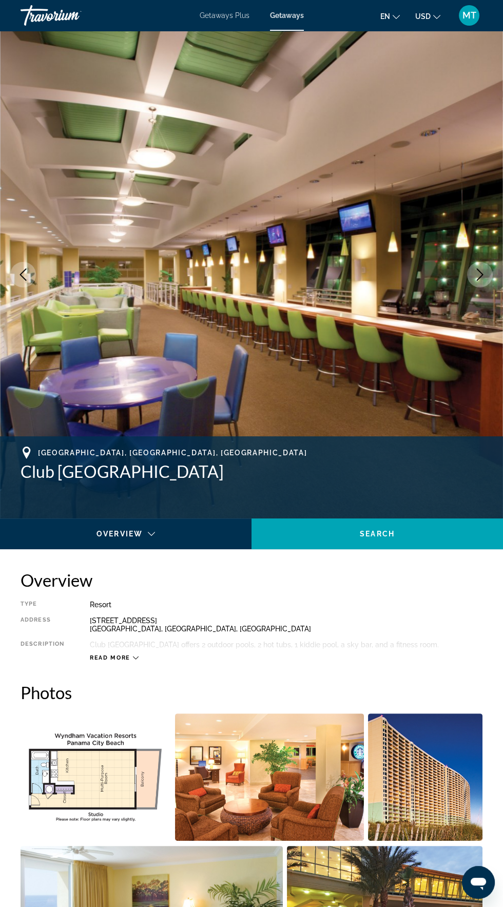
click at [478, 277] on icon "Next image" at bounding box center [480, 274] width 12 height 12
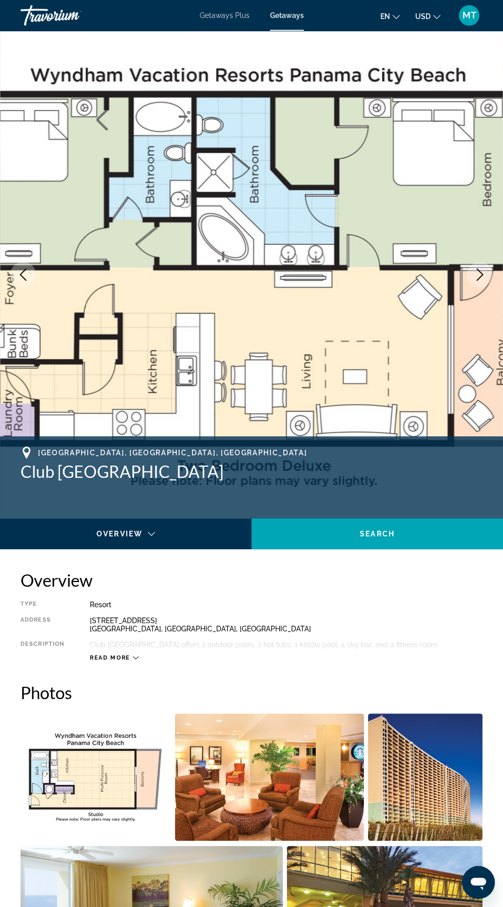
click at [482, 276] on icon "Next image" at bounding box center [480, 274] width 12 height 12
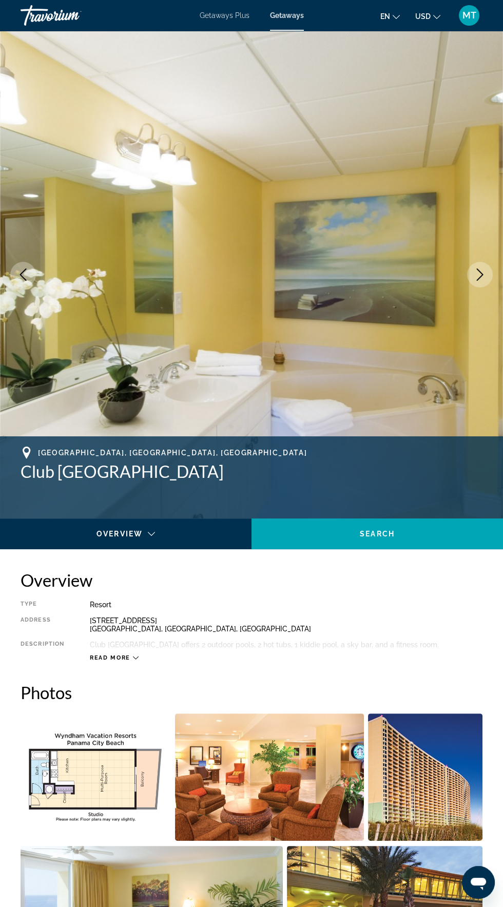
click at [489, 265] on img "Main content" at bounding box center [251, 275] width 503 height 488
click at [488, 267] on button "Next image" at bounding box center [480, 275] width 26 height 26
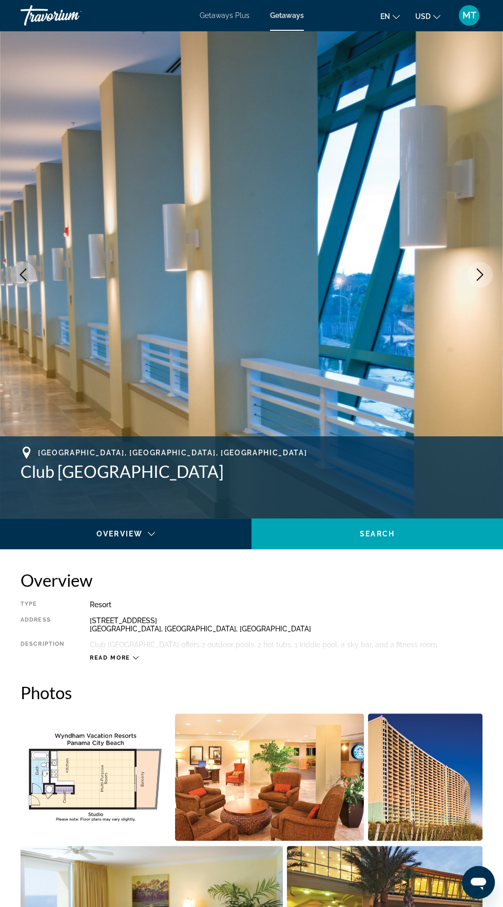
click at [493, 267] on img "Main content" at bounding box center [251, 275] width 503 height 488
click at [487, 271] on button "Next image" at bounding box center [480, 275] width 26 height 26
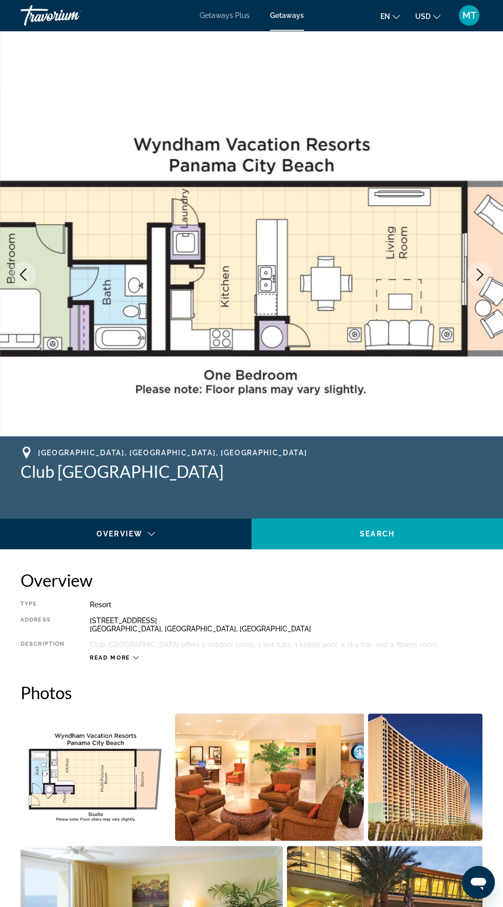
click at [488, 268] on button "Next image" at bounding box center [480, 275] width 26 height 26
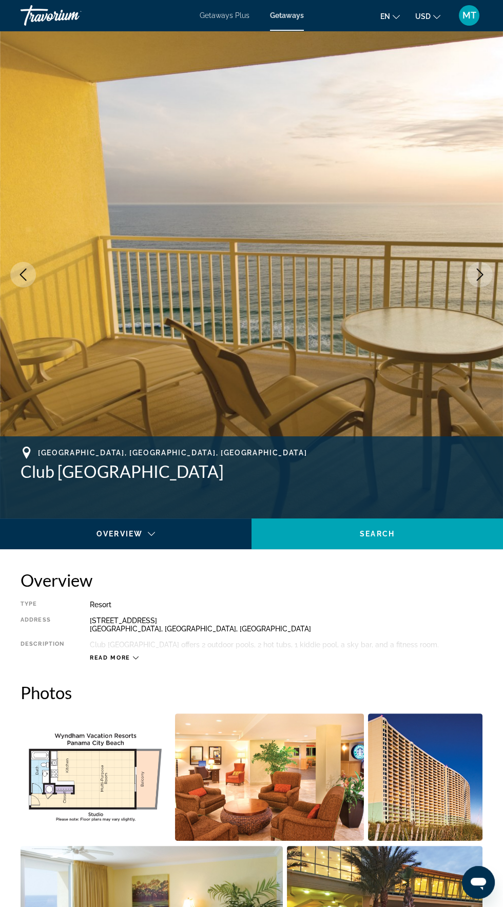
click at [483, 274] on icon "Next image" at bounding box center [480, 274] width 12 height 12
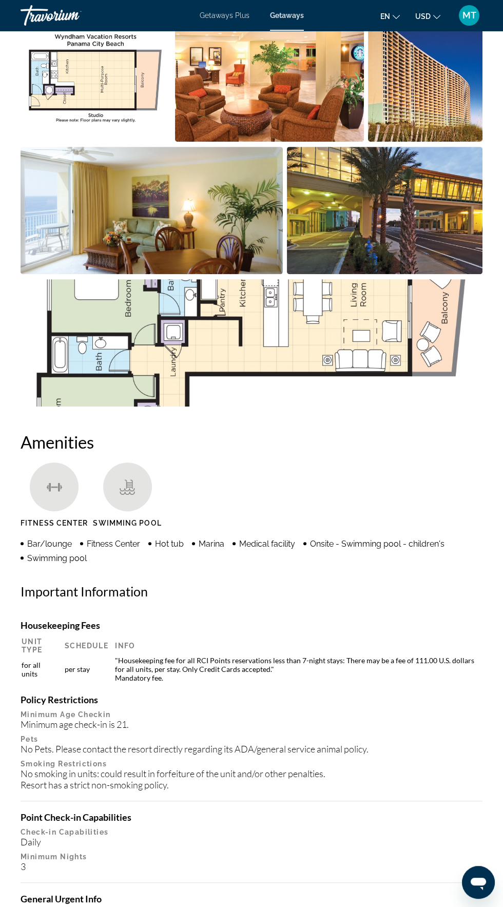
scroll to position [712, 0]
